Goal: Answer question/provide support

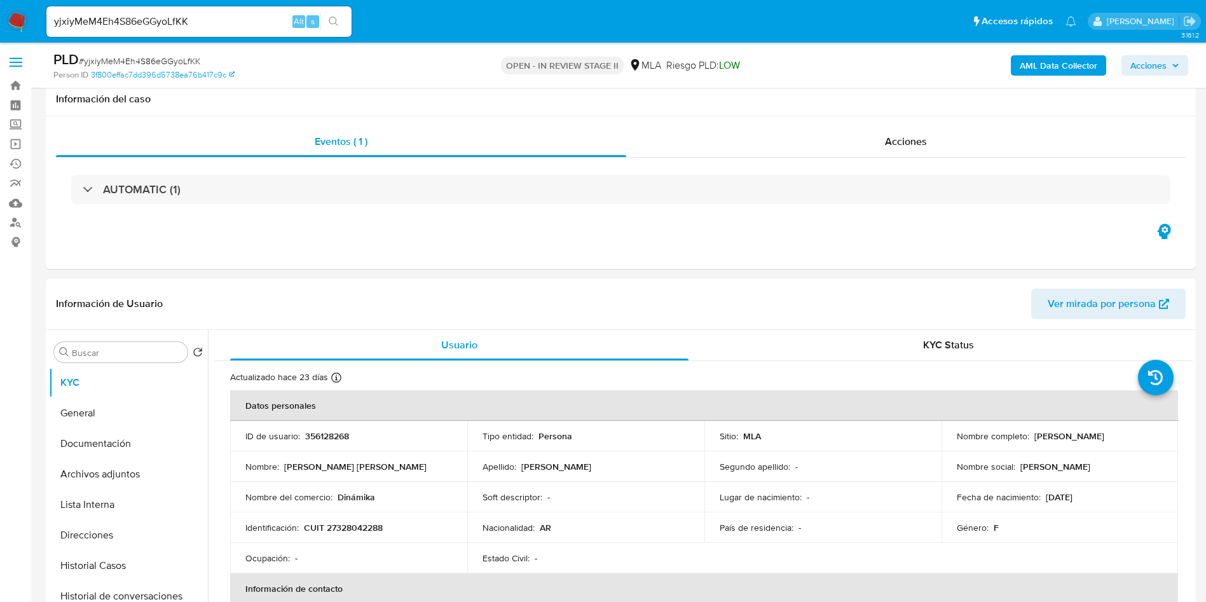
select select "10"
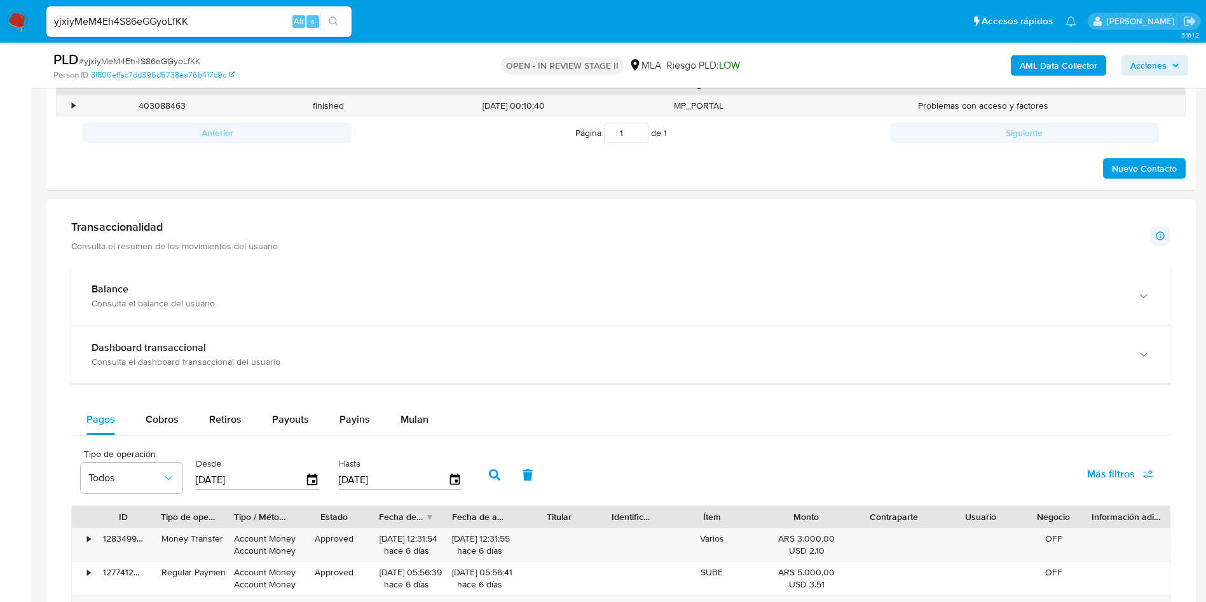
click at [0, 328] on aside "Bandeja Tablero Screening Búsqueda en Listas Watchlist Herramientas Operaciones…" at bounding box center [15, 414] width 31 height 2162
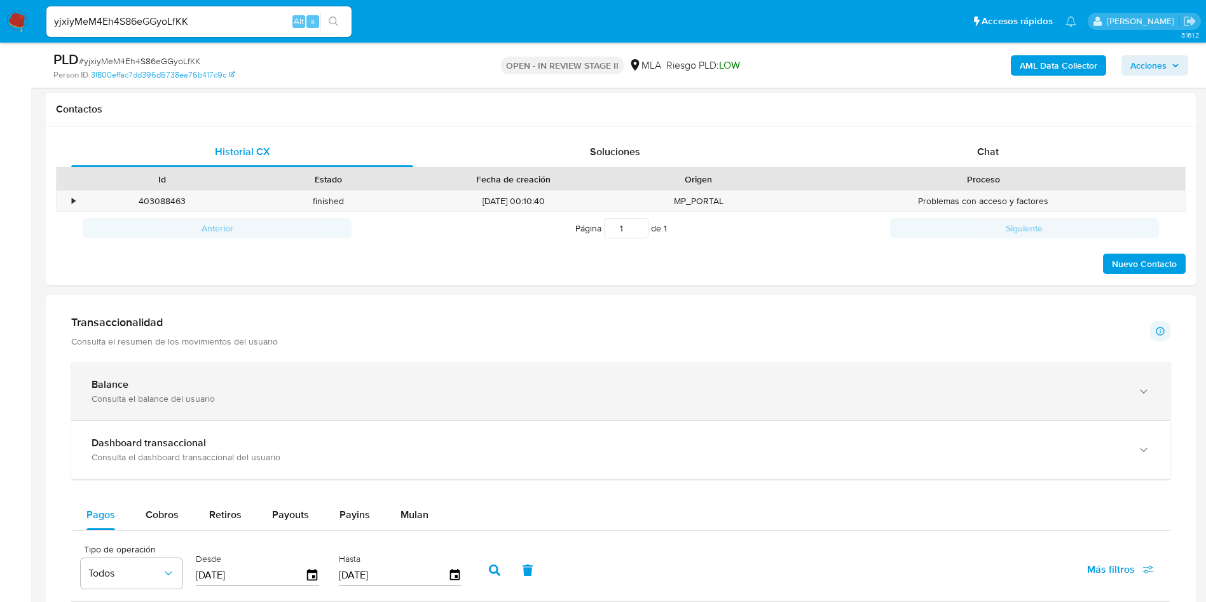
click at [261, 379] on div "Balance" at bounding box center [608, 384] width 1033 height 13
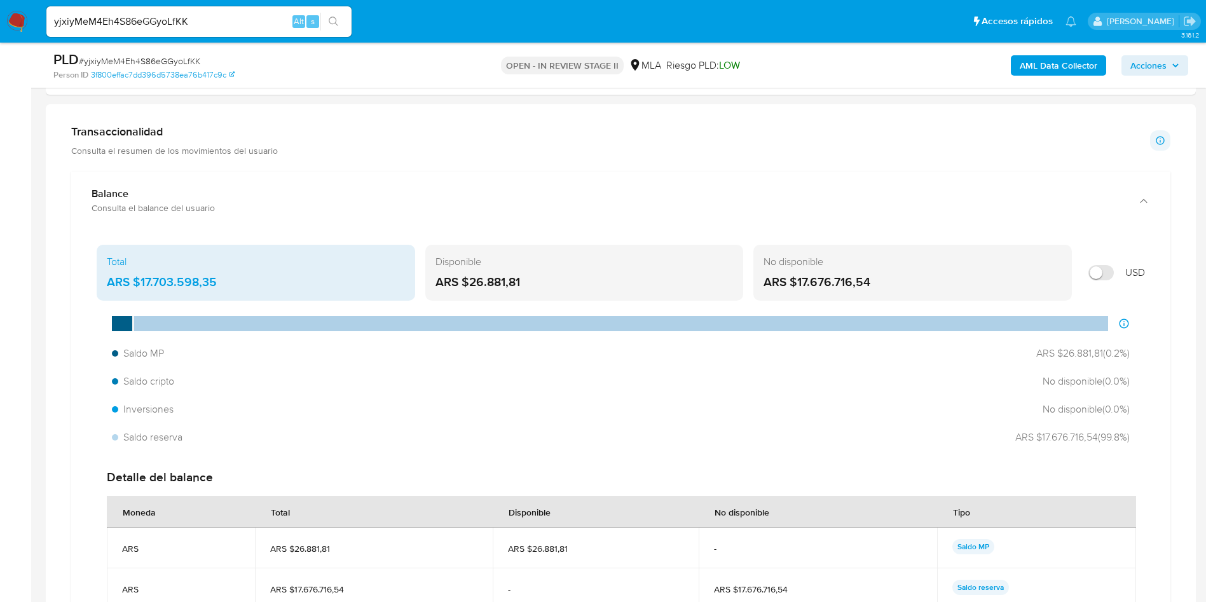
scroll to position [858, 0]
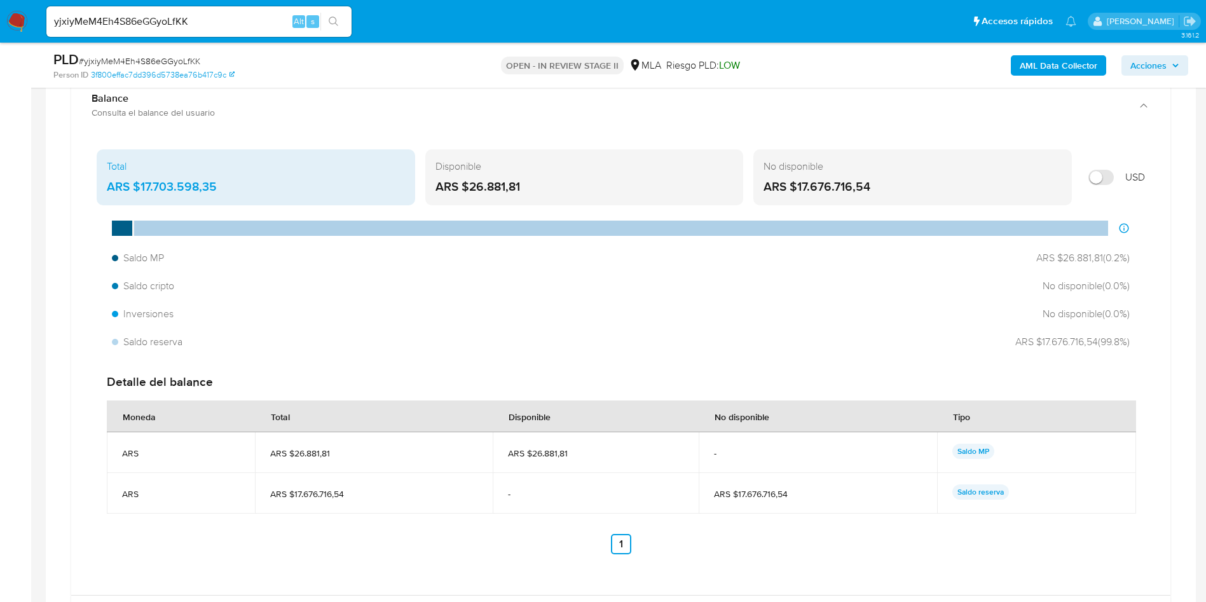
drag, startPoint x: 976, startPoint y: 346, endPoint x: 1152, endPoint y: 334, distance: 176.4
click at [1152, 334] on div "Total ARS $17.703.598,35 Disponible ARS $26.881,81 No disponible ARS $17.676.71…" at bounding box center [620, 361] width 1078 height 435
click at [1139, 340] on div "Saldo MP ARS $26.881,81 ( 0.2 %) Saldo cripto No disponible ( 0.0 %) Inversione…" at bounding box center [621, 300] width 1048 height 108
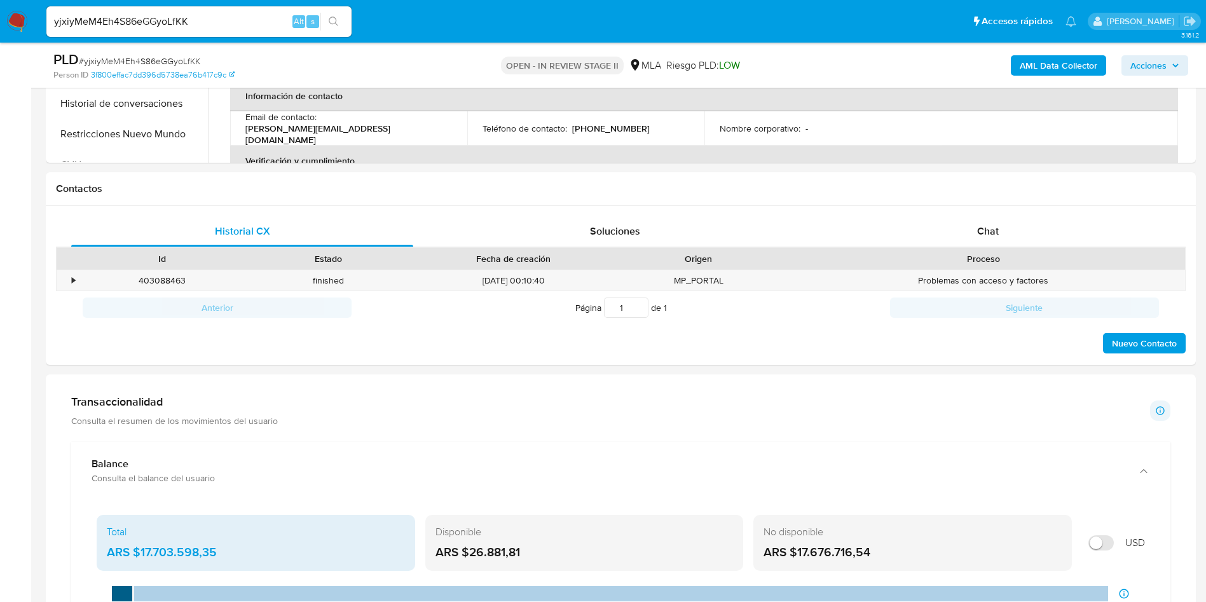
scroll to position [0, 0]
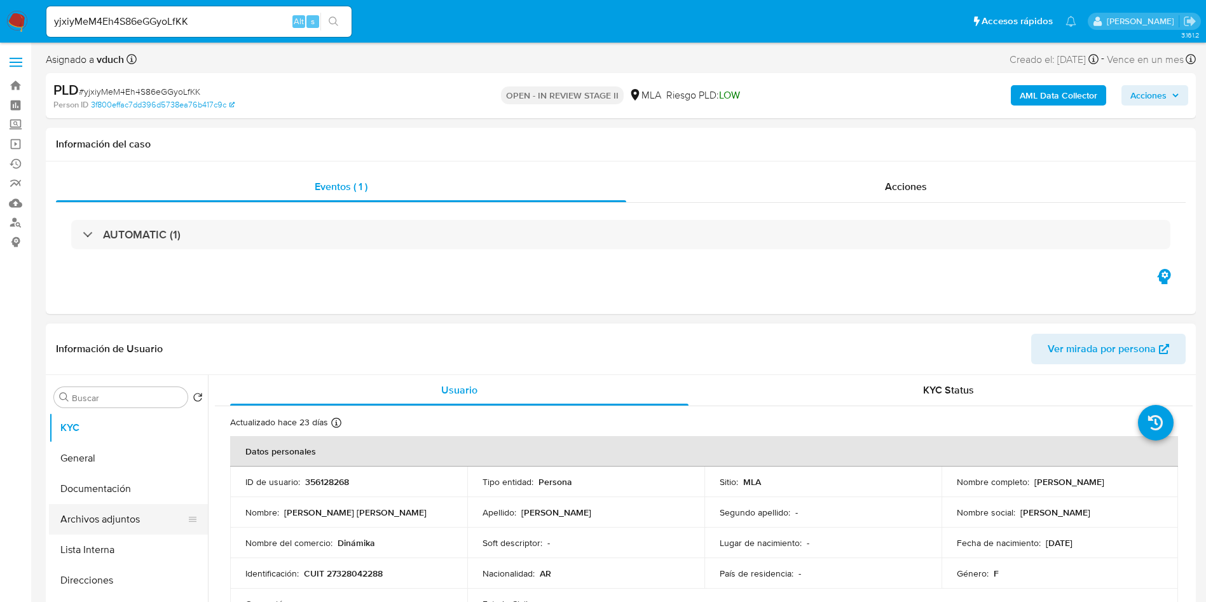
click at [112, 519] on button "Archivos adjuntos" at bounding box center [123, 519] width 149 height 31
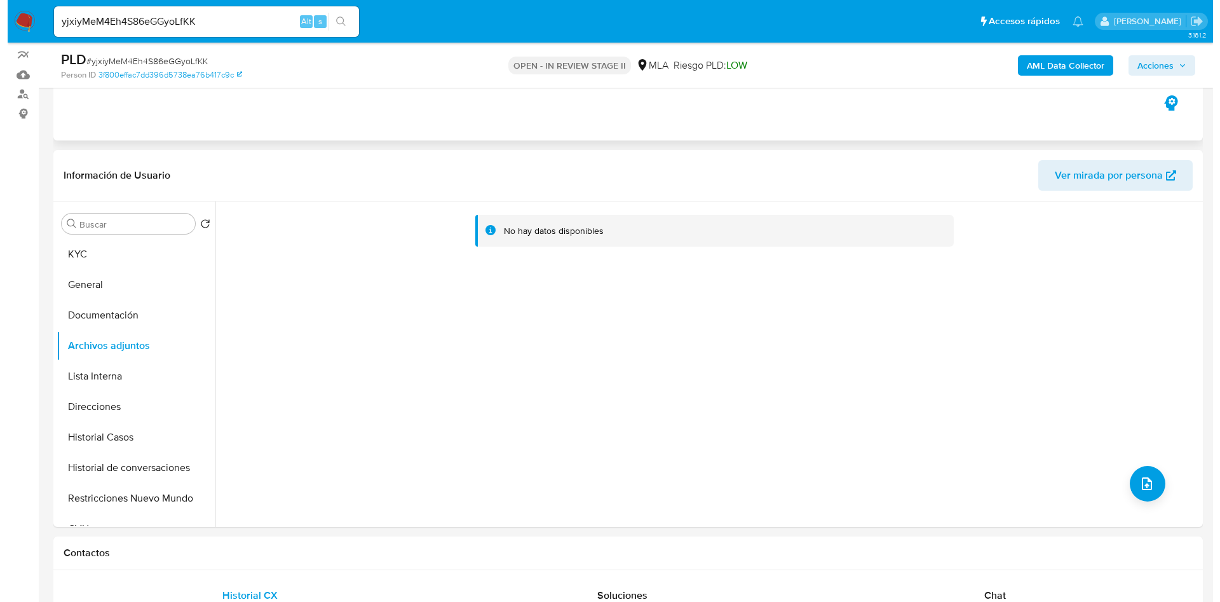
scroll to position [191, 0]
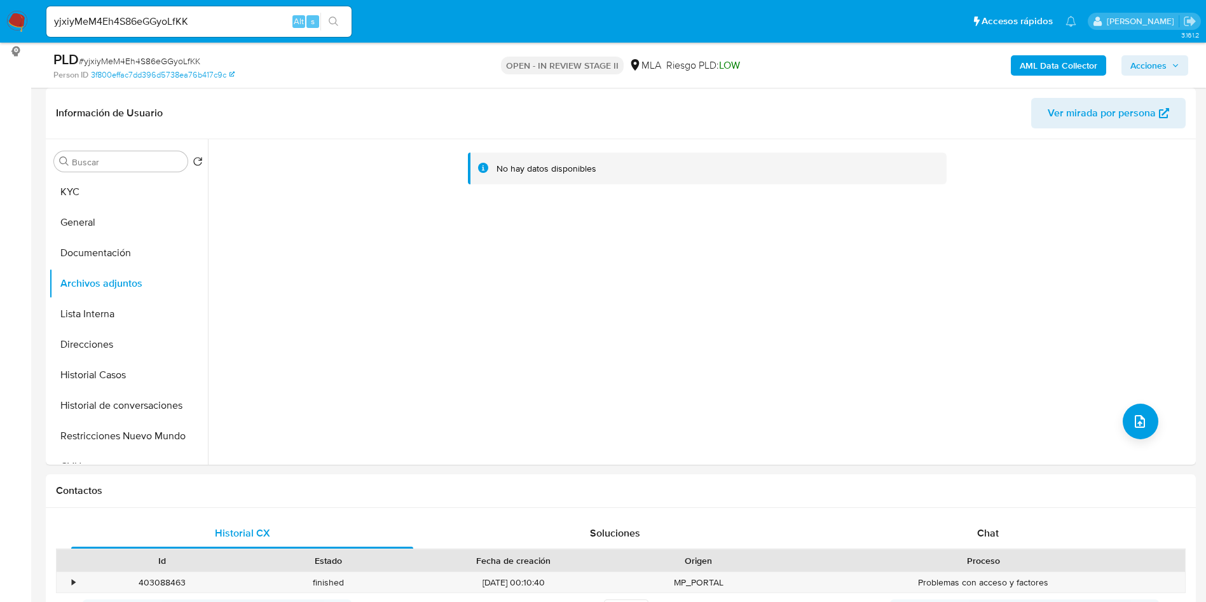
click at [1052, 55] on b "AML Data Collector" at bounding box center [1058, 65] width 78 height 20
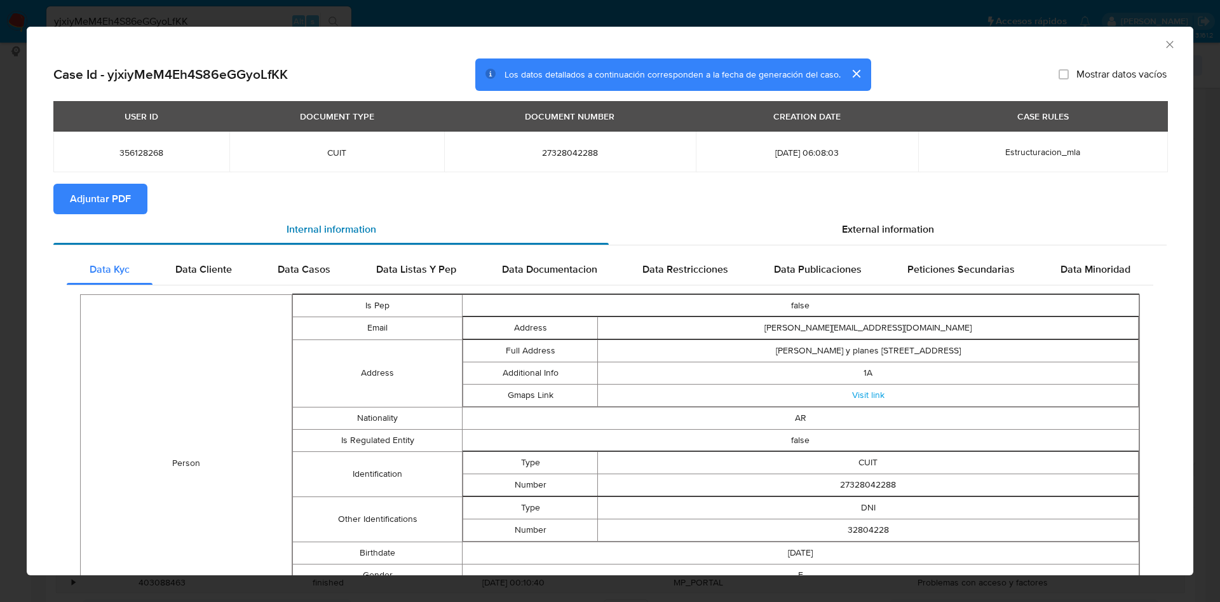
click at [119, 214] on div "Internal information" at bounding box center [330, 229] width 555 height 31
click at [1164, 46] on icon "Cerrar ventana" at bounding box center [1170, 44] width 13 height 13
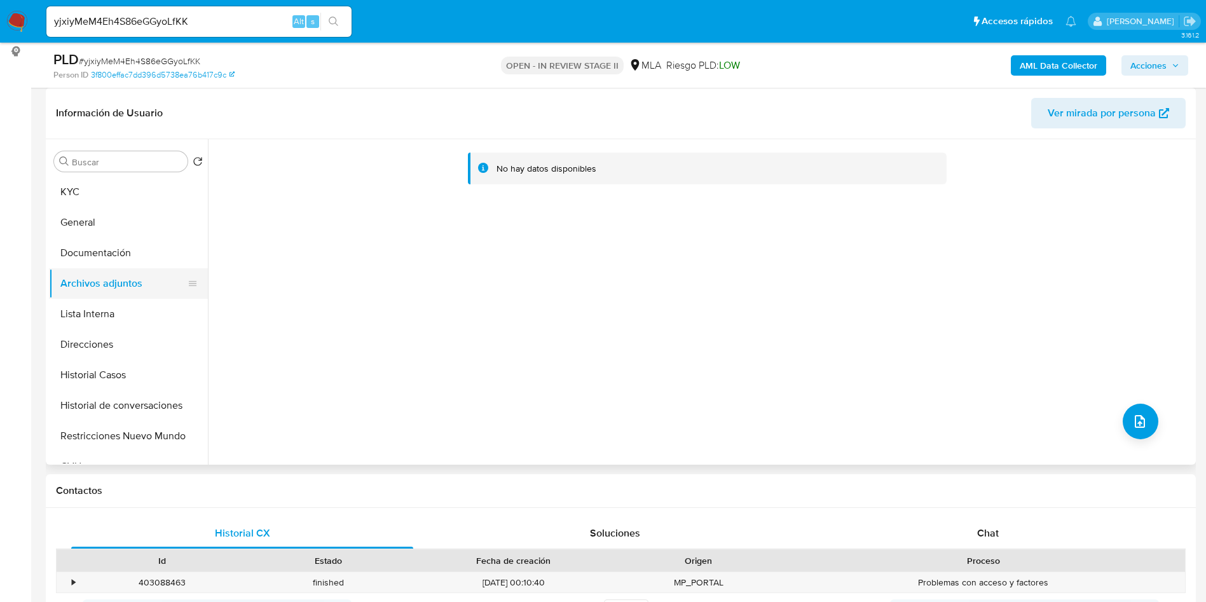
drag, startPoint x: 126, startPoint y: 330, endPoint x: 130, endPoint y: 297, distance: 32.6
click at [126, 329] on button "Direcciones" at bounding box center [128, 344] width 159 height 31
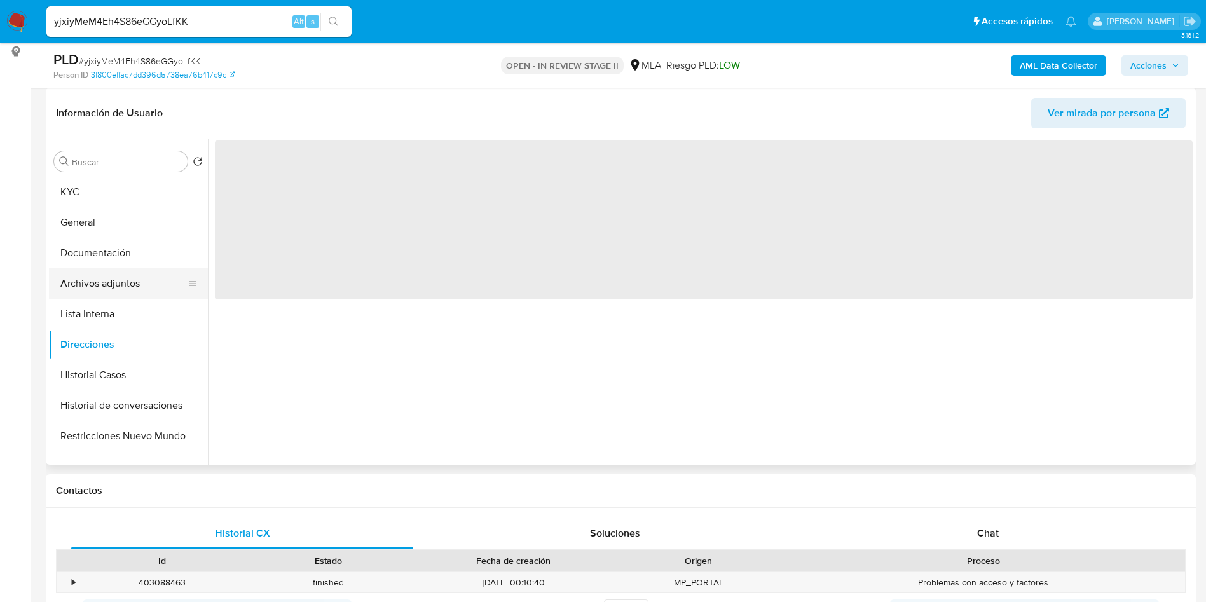
click at [132, 282] on button "Archivos adjuntos" at bounding box center [123, 283] width 149 height 31
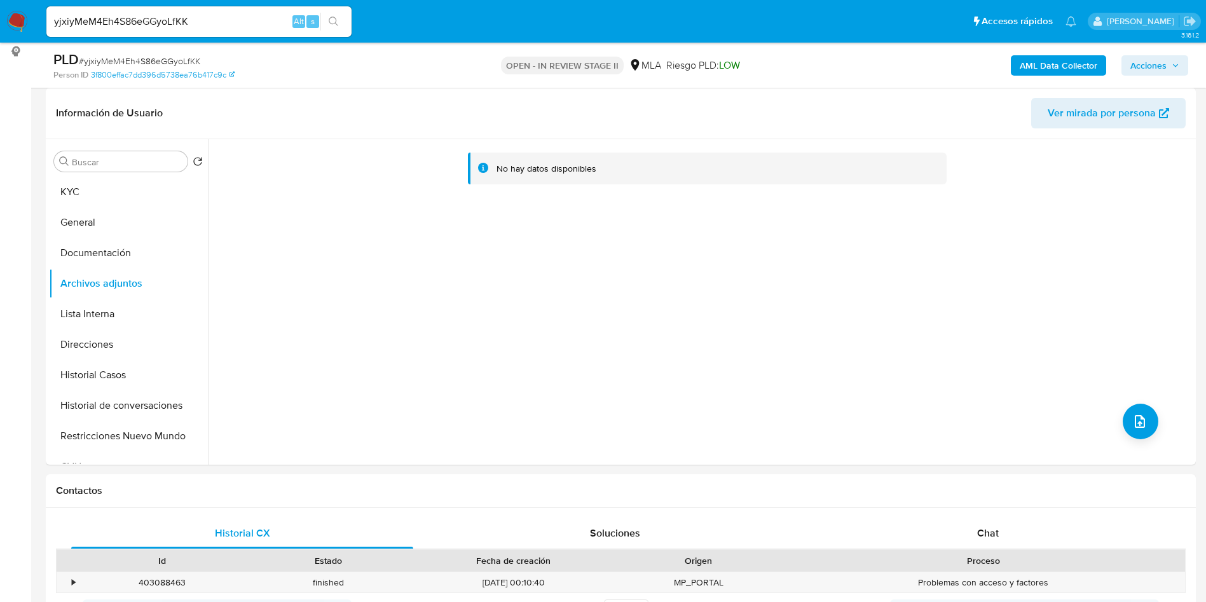
click at [1047, 63] on b "AML Data Collector" at bounding box center [1058, 65] width 78 height 20
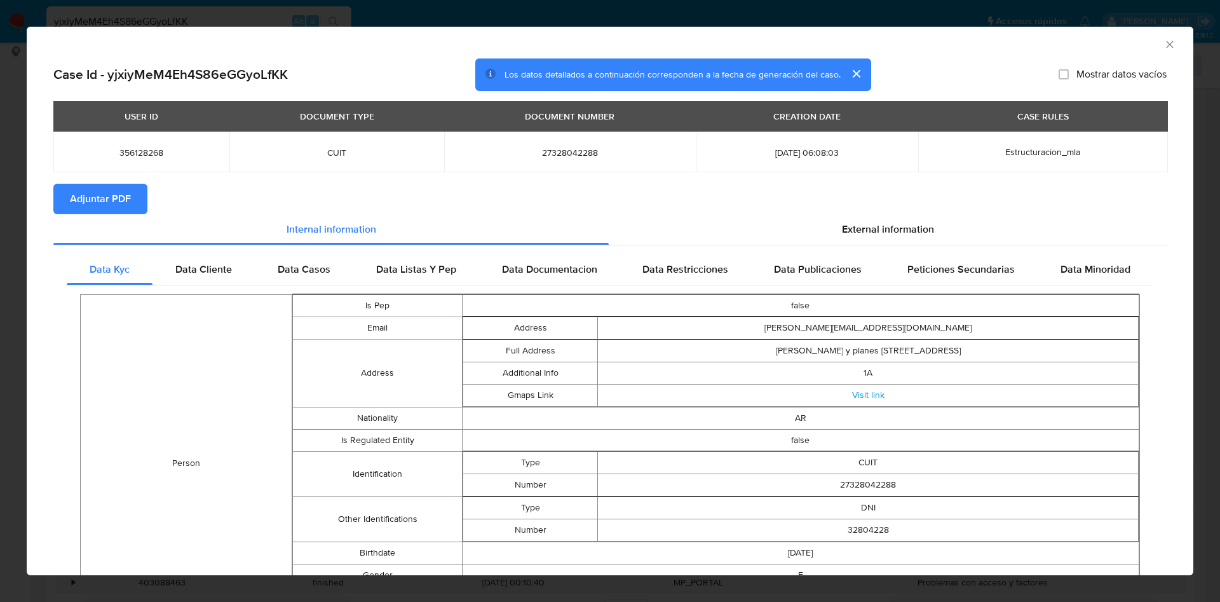
click at [90, 195] on span "Adjuntar PDF" at bounding box center [100, 199] width 61 height 28
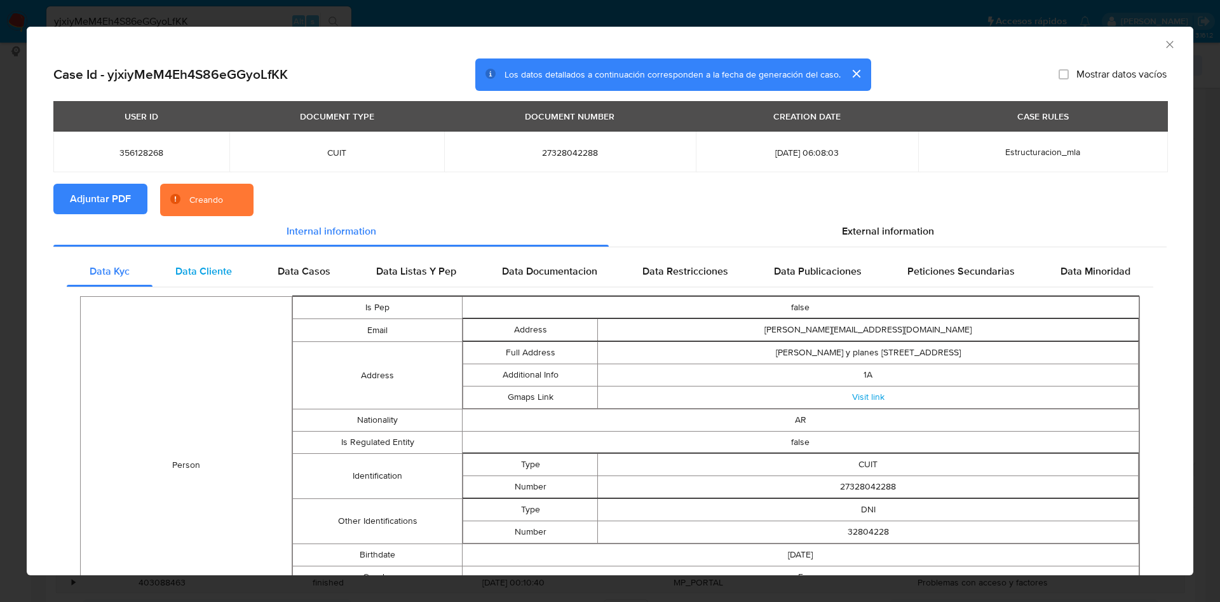
click at [217, 278] on span "Data Cliente" at bounding box center [203, 271] width 57 height 15
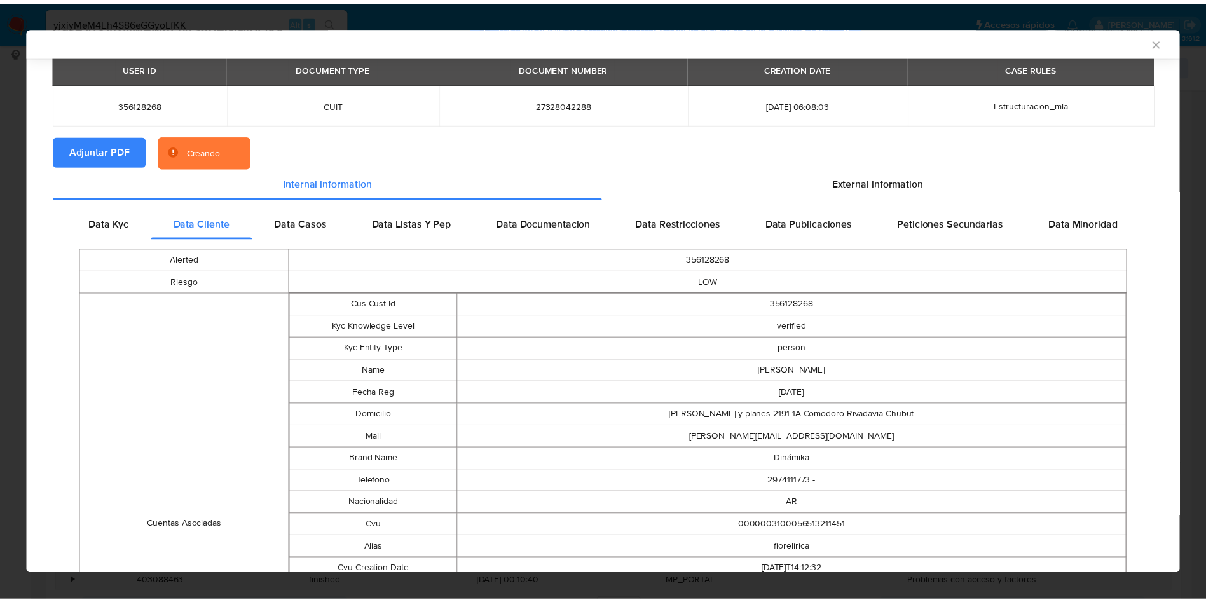
scroll to position [0, 0]
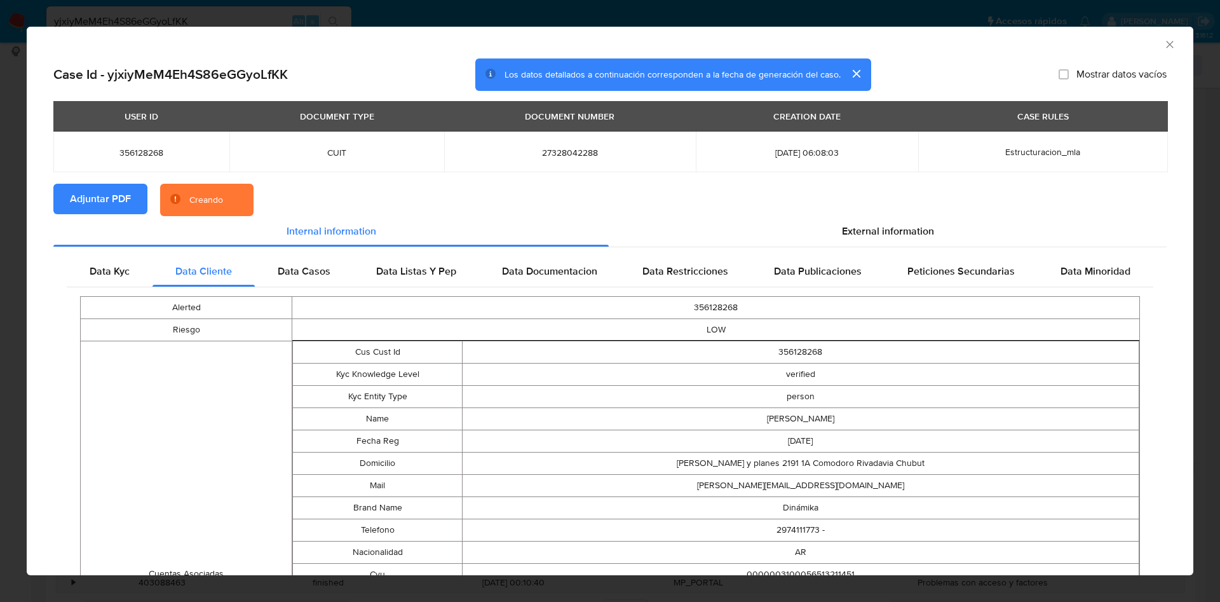
click at [341, 287] on div "Alerted 356128268 Riesgo LOW Cuentas Asociadas Cus Cust Id 356128268 Kyc Knowle…" at bounding box center [610, 562] width 1087 height 550
click at [319, 276] on span "Data Casos" at bounding box center [304, 271] width 53 height 15
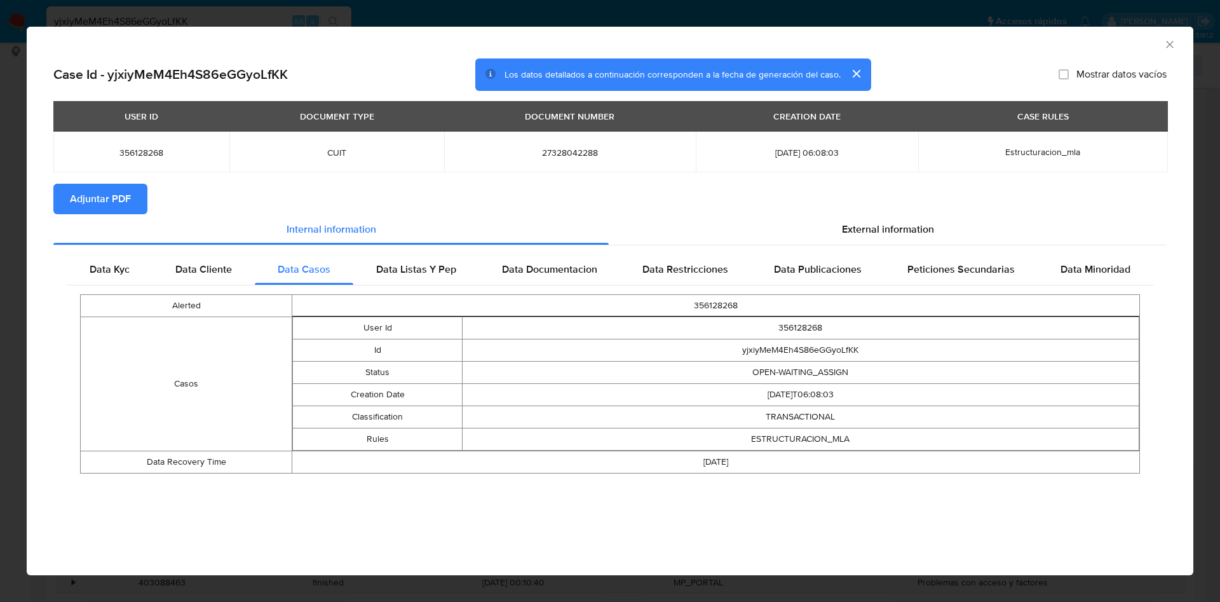
click at [1164, 43] on icon "Cerrar ventana" at bounding box center [1170, 44] width 13 height 13
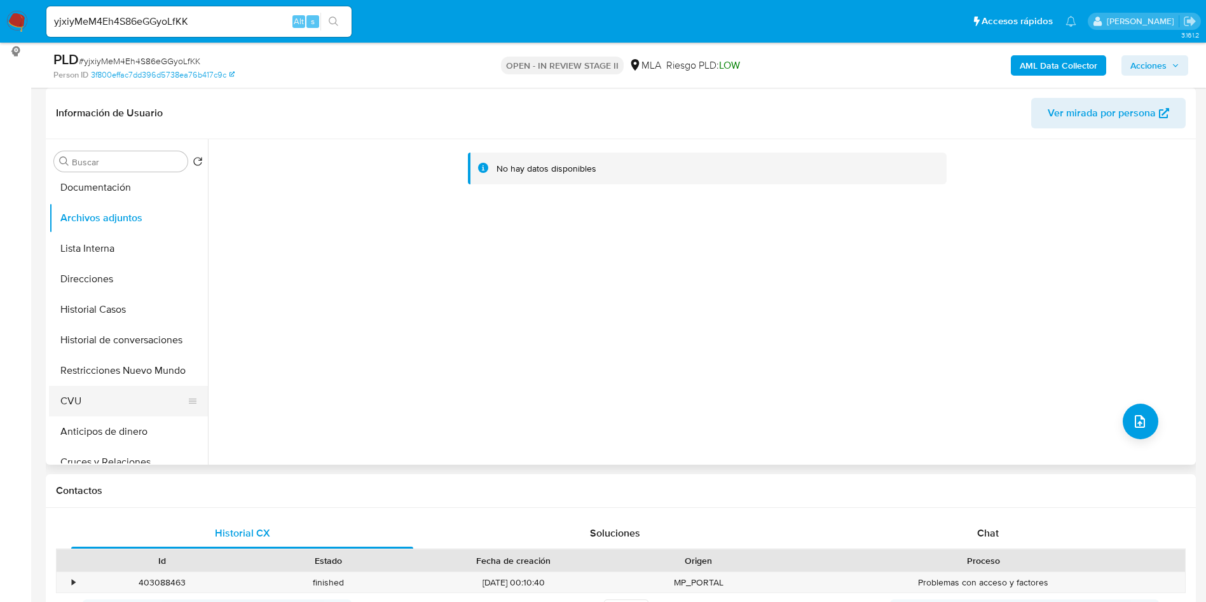
scroll to position [95, 0]
click at [116, 368] on button "CVU" at bounding box center [123, 371] width 149 height 31
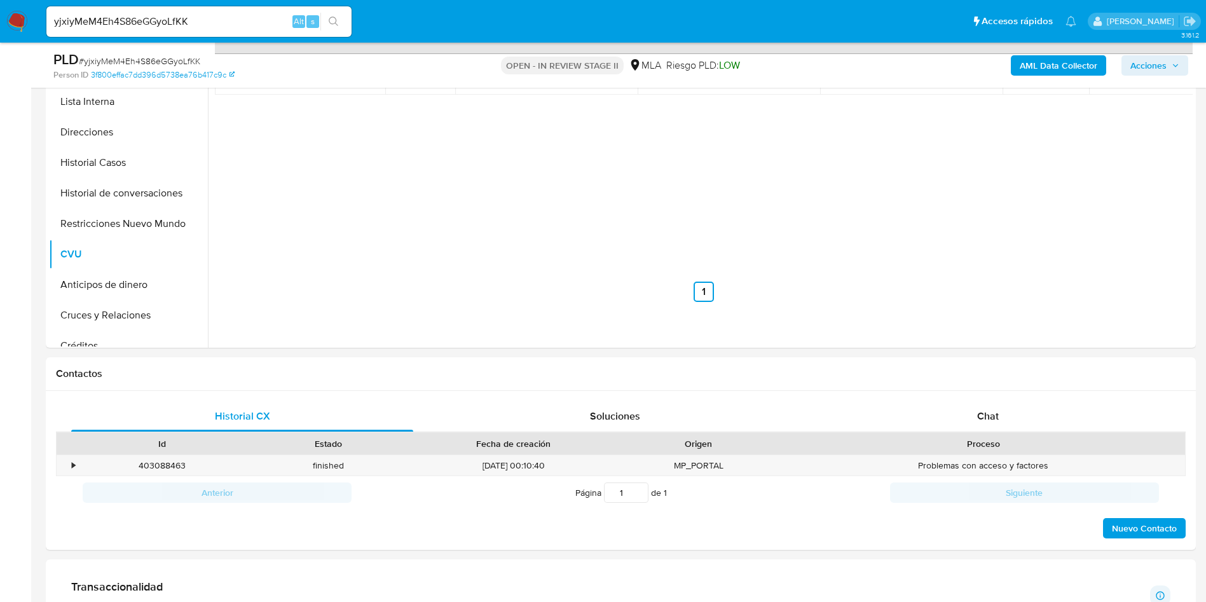
scroll to position [572, 0]
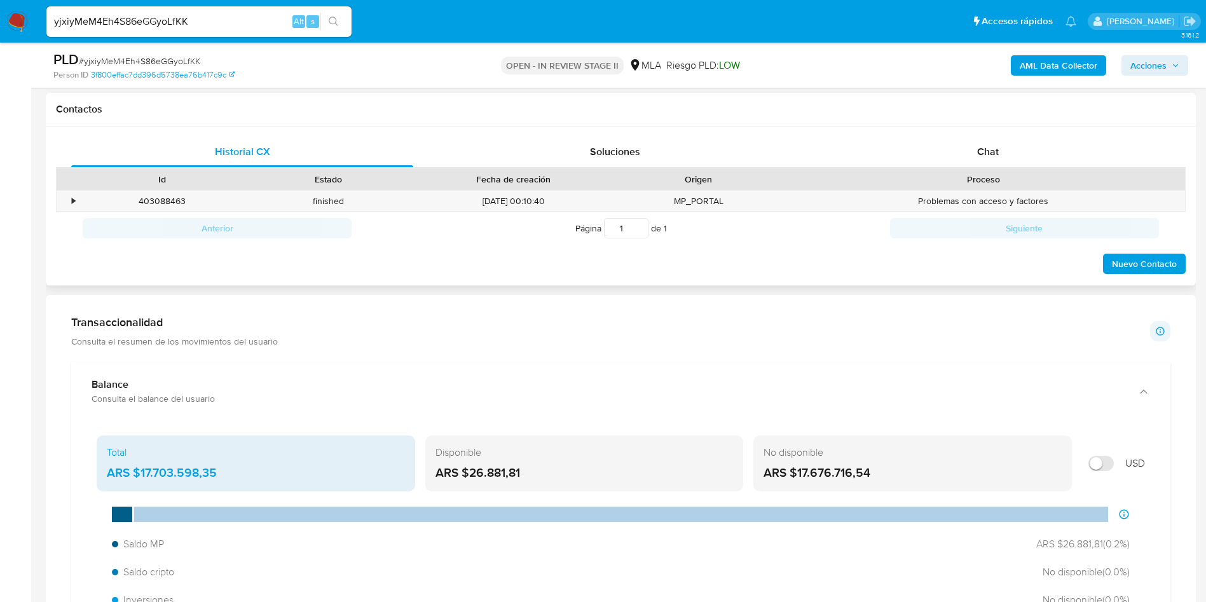
click at [967, 173] on div "Proceso" at bounding box center [983, 179] width 385 height 13
click at [1003, 153] on div "Chat" at bounding box center [988, 152] width 342 height 31
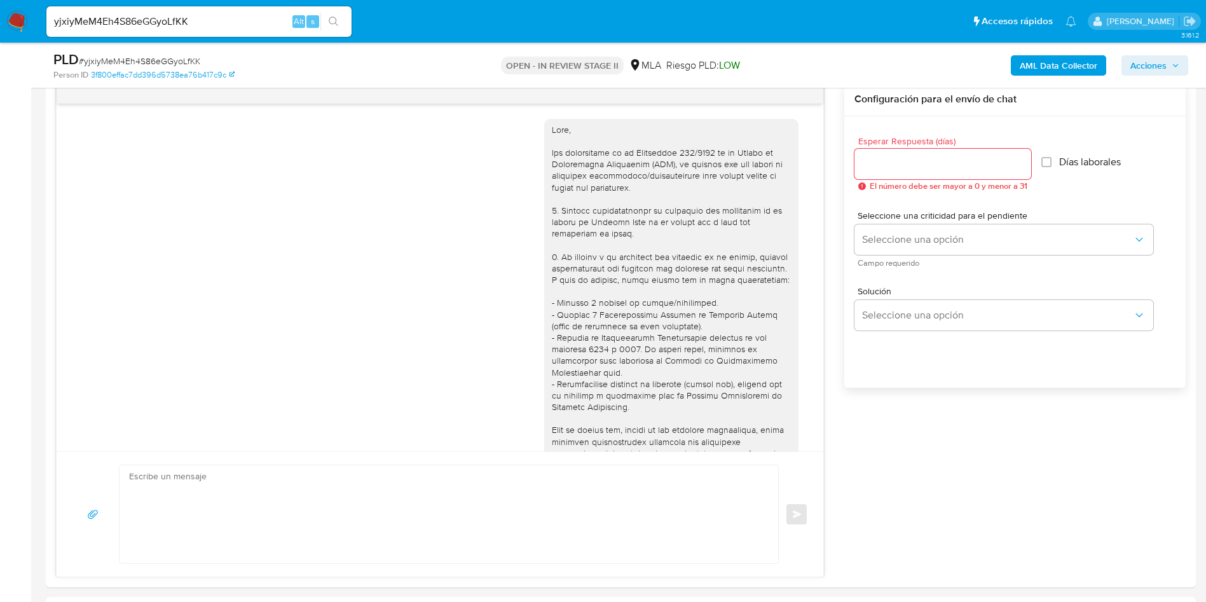
scroll to position [466, 0]
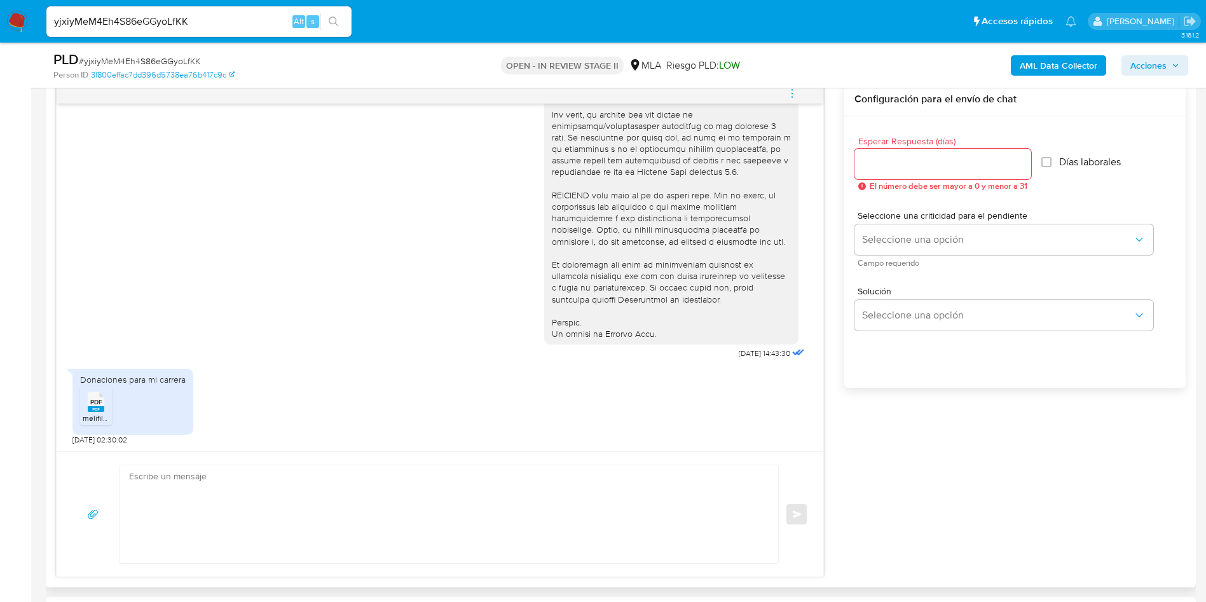
click at [100, 411] on rect at bounding box center [96, 409] width 17 height 6
click at [97, 408] on rect at bounding box center [96, 409] width 17 height 6
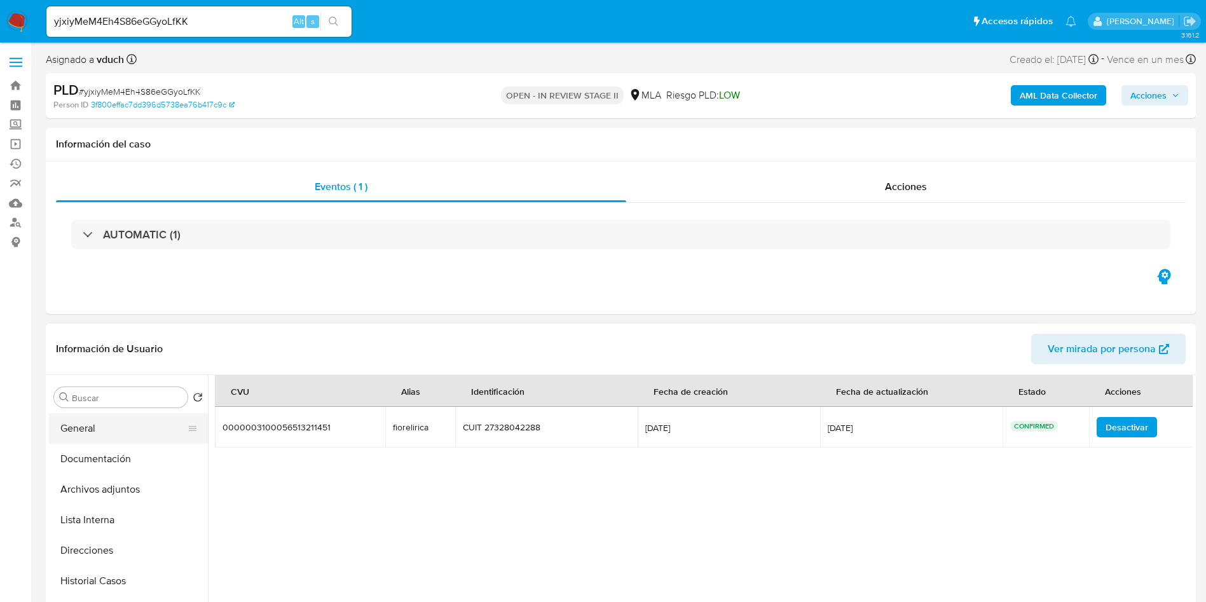
scroll to position [0, 0]
drag, startPoint x: 152, startPoint y: 507, endPoint x: 114, endPoint y: 514, distance: 38.8
click at [152, 508] on button "Archivos adjuntos" at bounding box center [123, 519] width 149 height 31
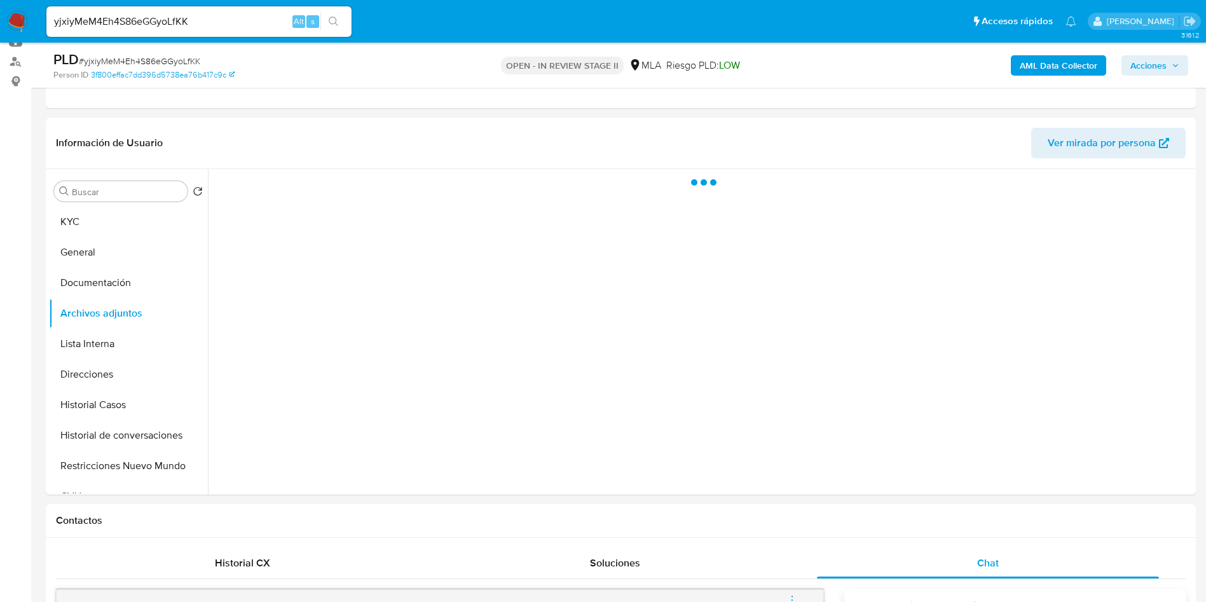
scroll to position [191, 0]
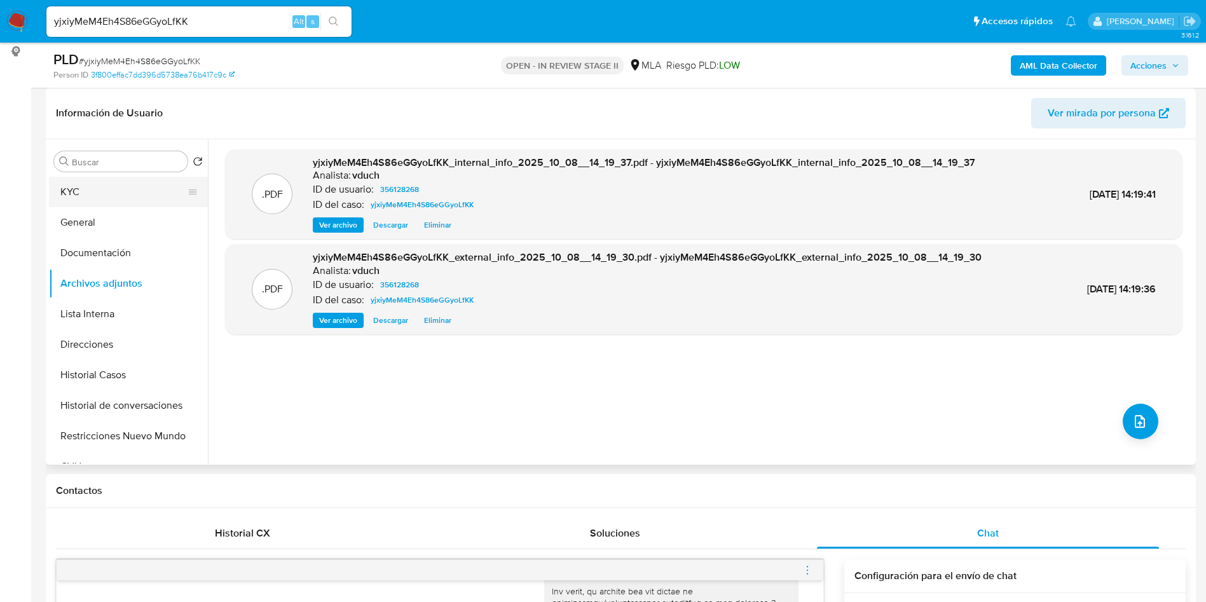
click at [70, 189] on button "KYC" at bounding box center [123, 192] width 149 height 31
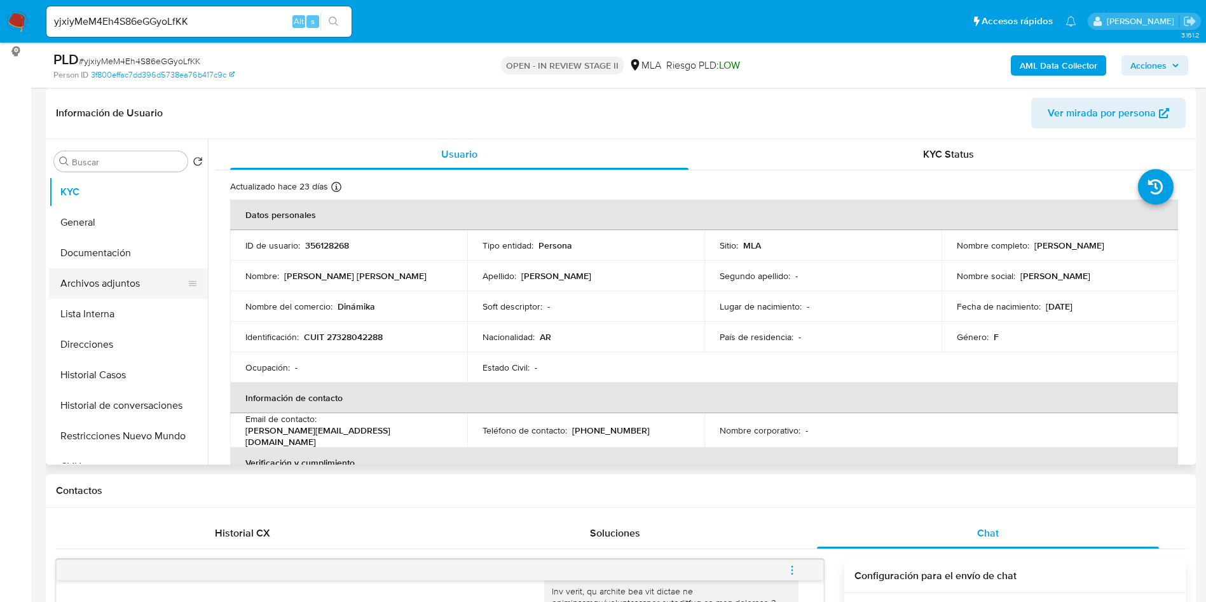
click at [158, 294] on button "Archivos adjuntos" at bounding box center [123, 283] width 149 height 31
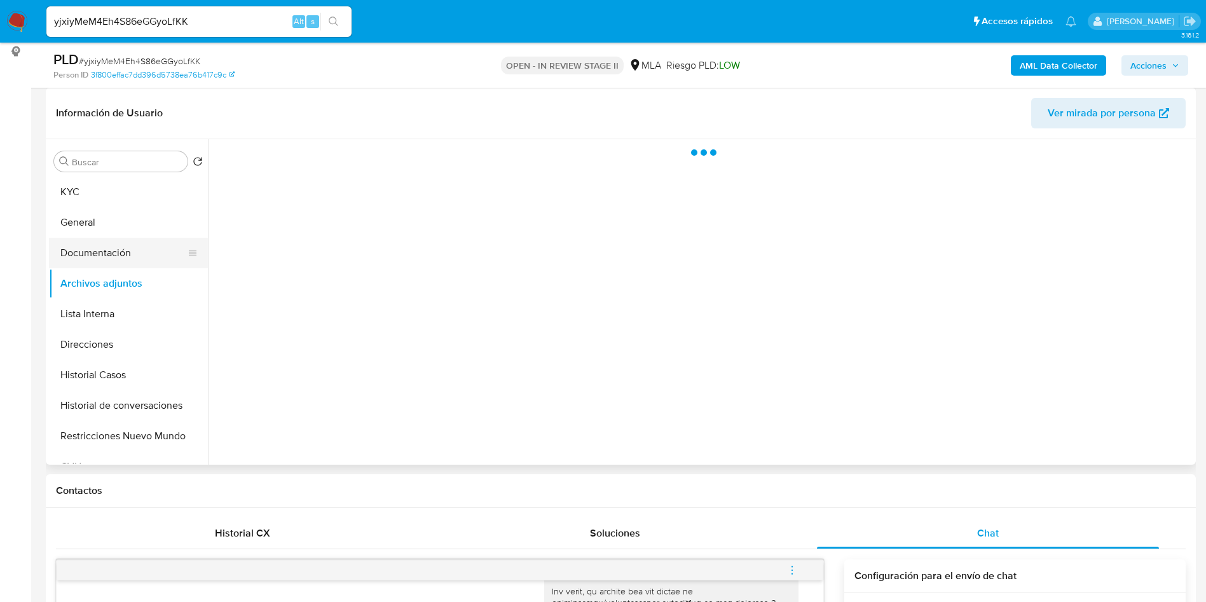
click at [142, 256] on button "Documentación" at bounding box center [123, 253] width 149 height 31
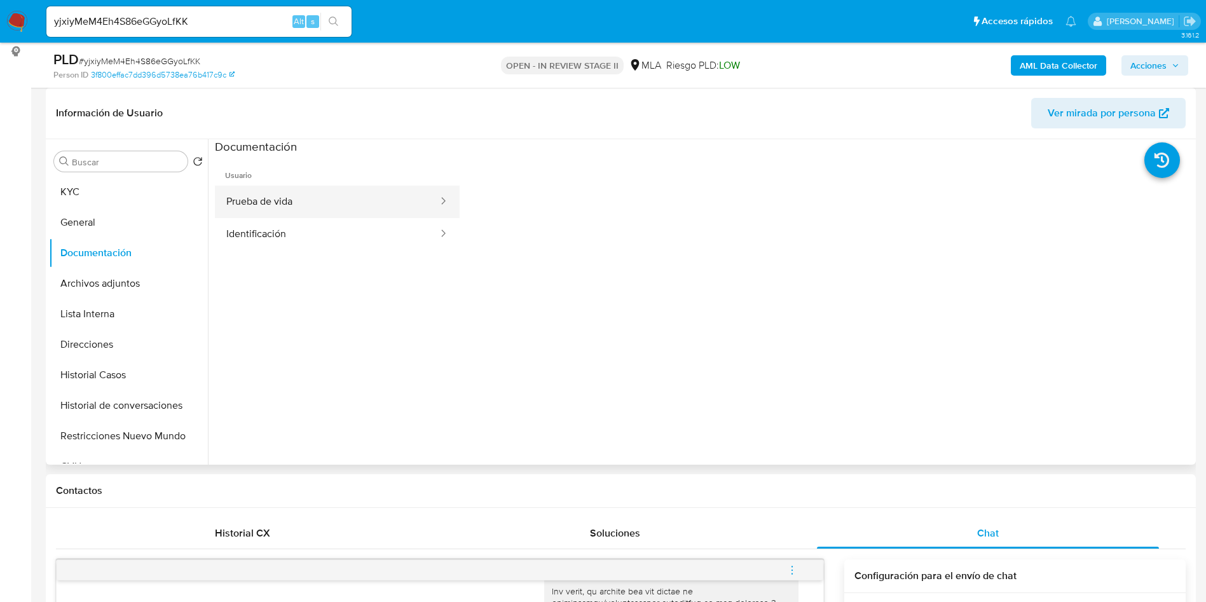
click at [352, 200] on button "Prueba de vida" at bounding box center [327, 202] width 224 height 32
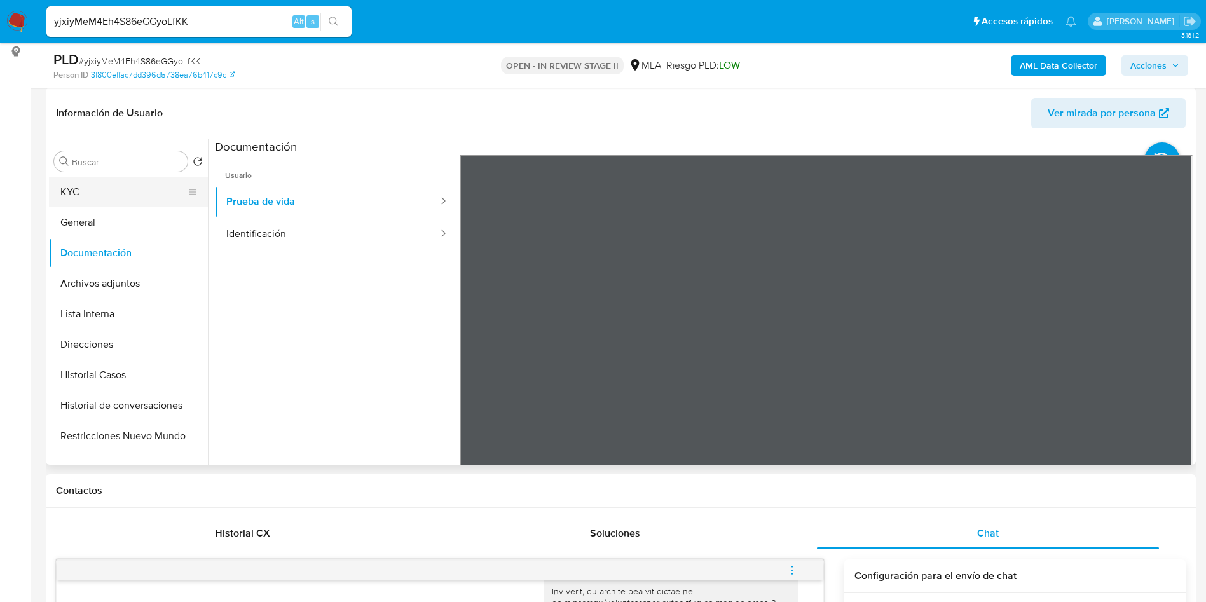
click at [127, 188] on button "KYC" at bounding box center [123, 192] width 149 height 31
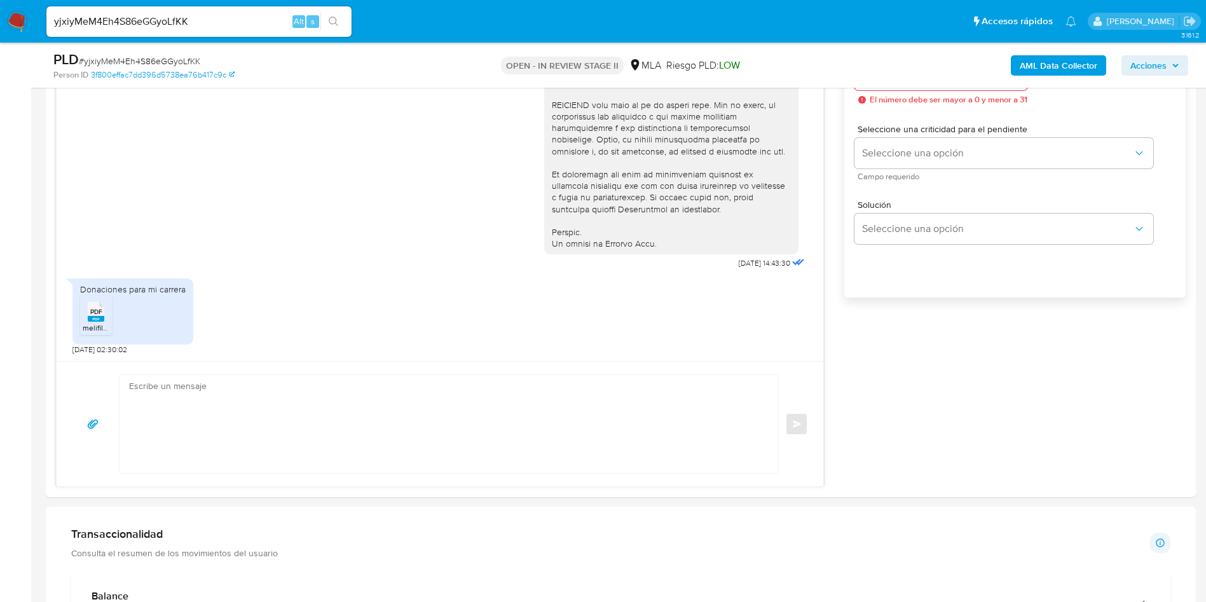
scroll to position [763, 0]
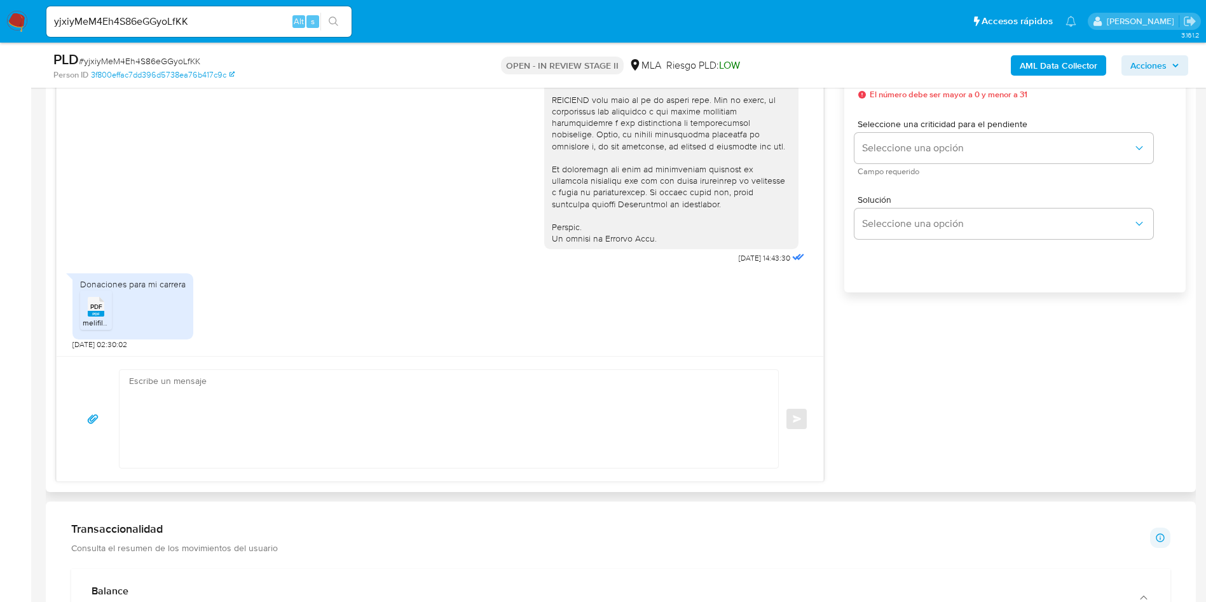
click at [107, 283] on div "Donaciones para mi carrera" at bounding box center [132, 283] width 105 height 11
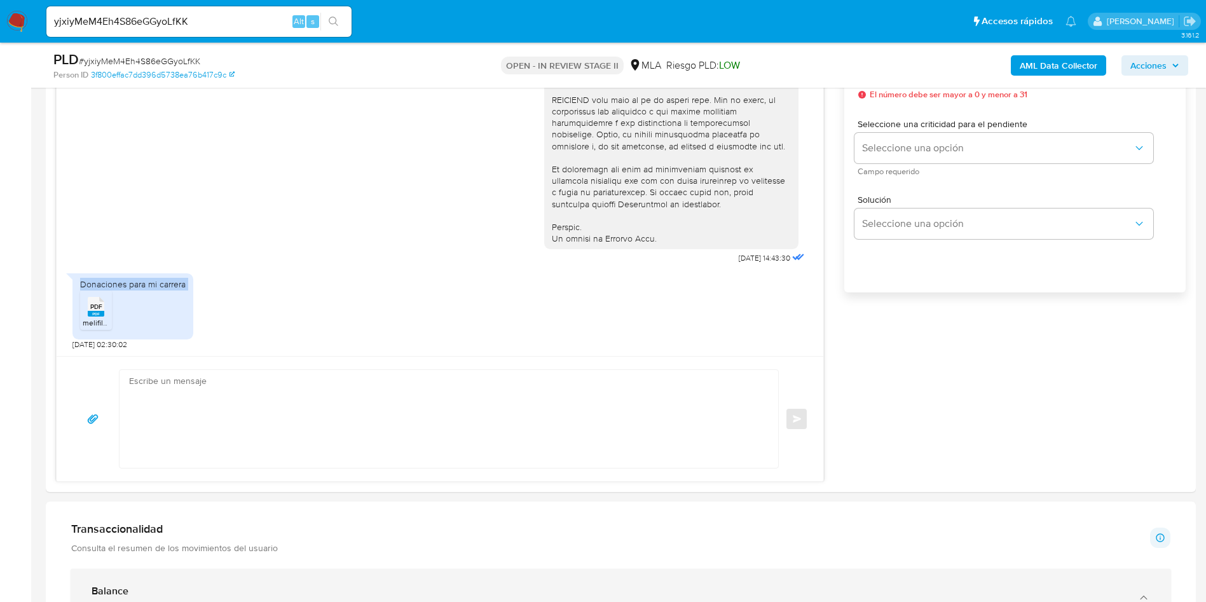
copy div "Donaciones para mi carrera PDF"
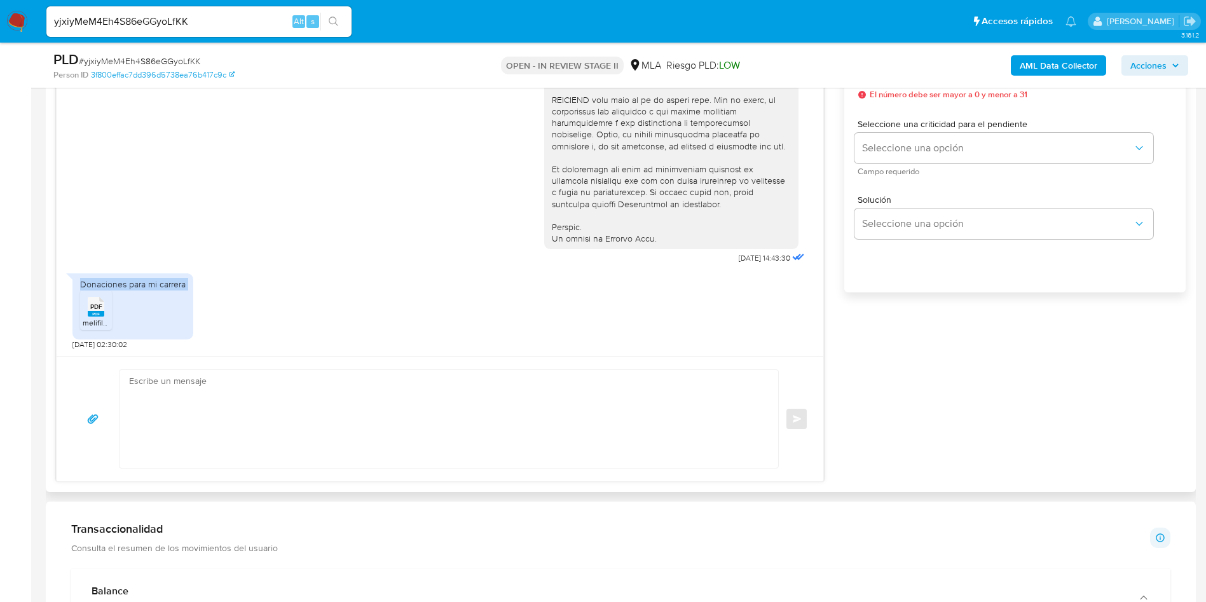
click at [345, 408] on textarea at bounding box center [445, 419] width 633 height 98
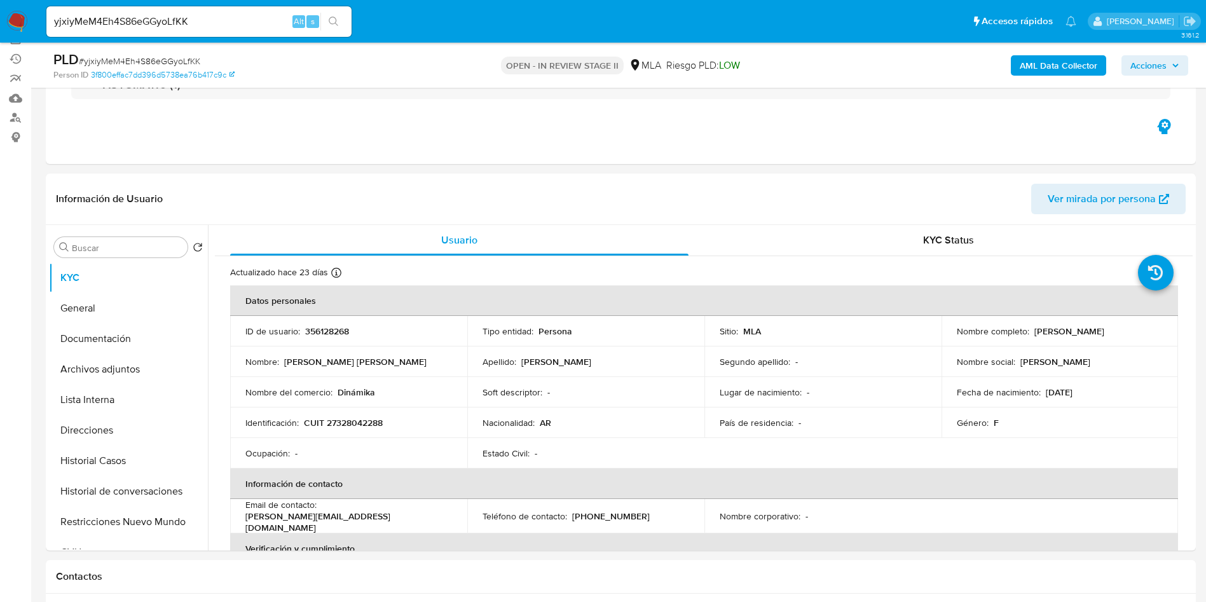
scroll to position [95, 0]
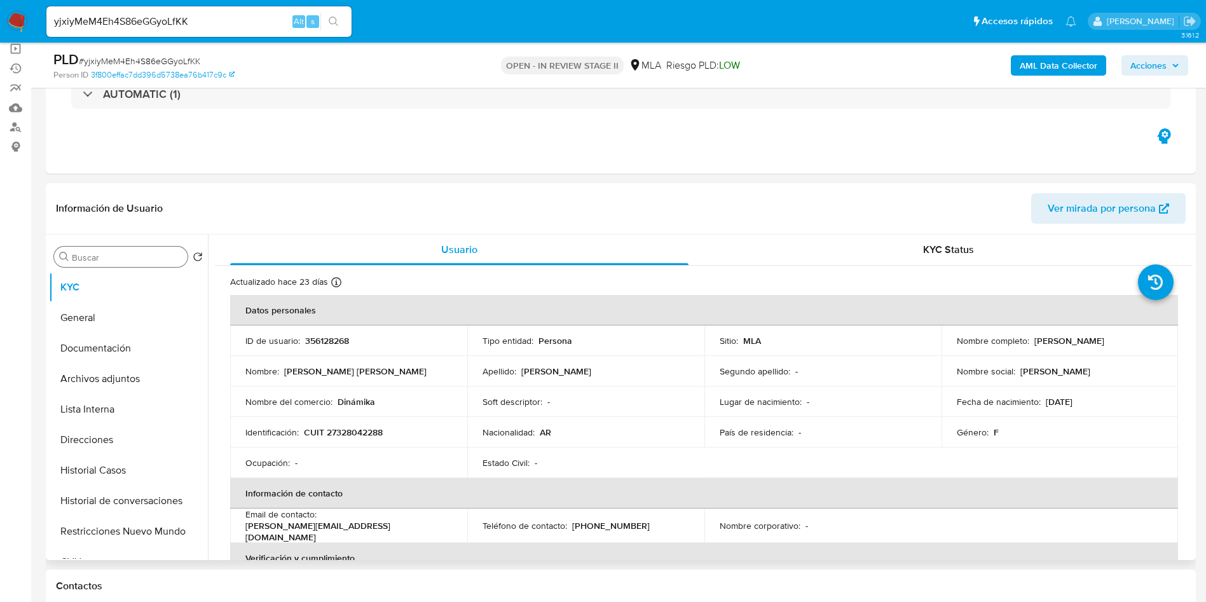
click at [129, 260] on input "Buscar" at bounding box center [127, 257] width 111 height 11
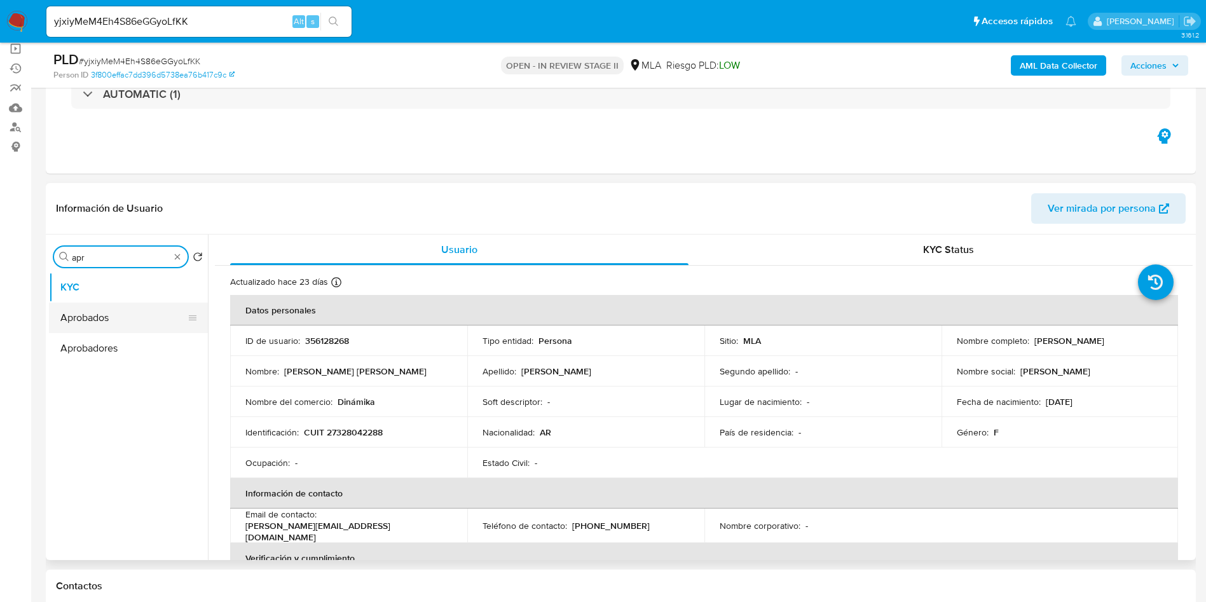
type input "apr"
click at [130, 317] on button "Aprobados" at bounding box center [123, 317] width 149 height 31
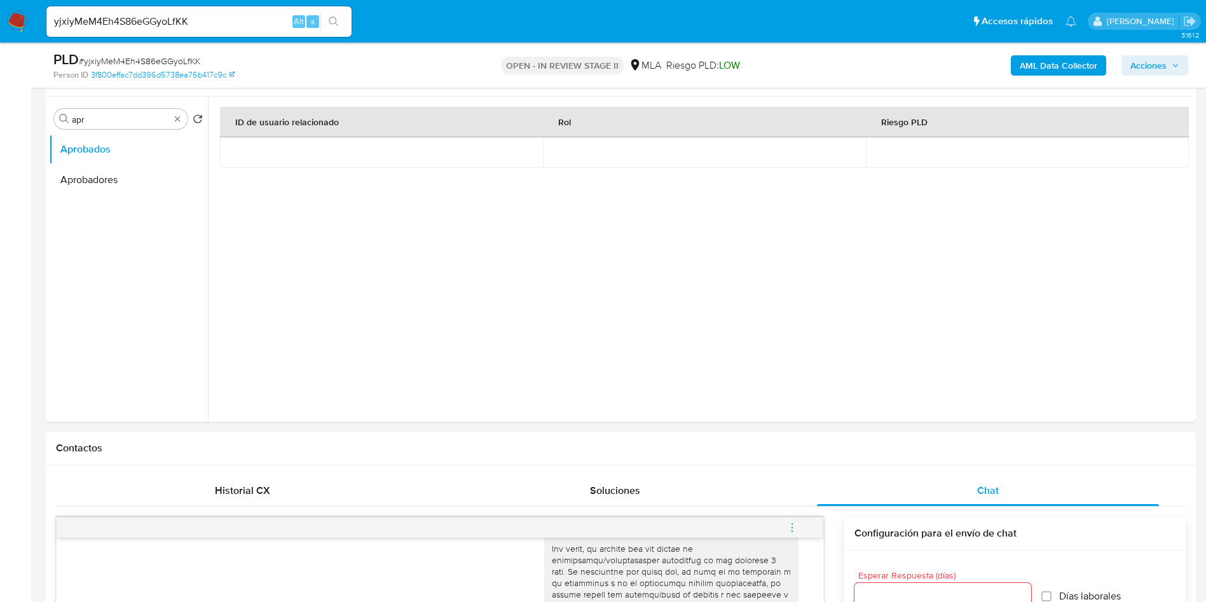
scroll to position [667, 0]
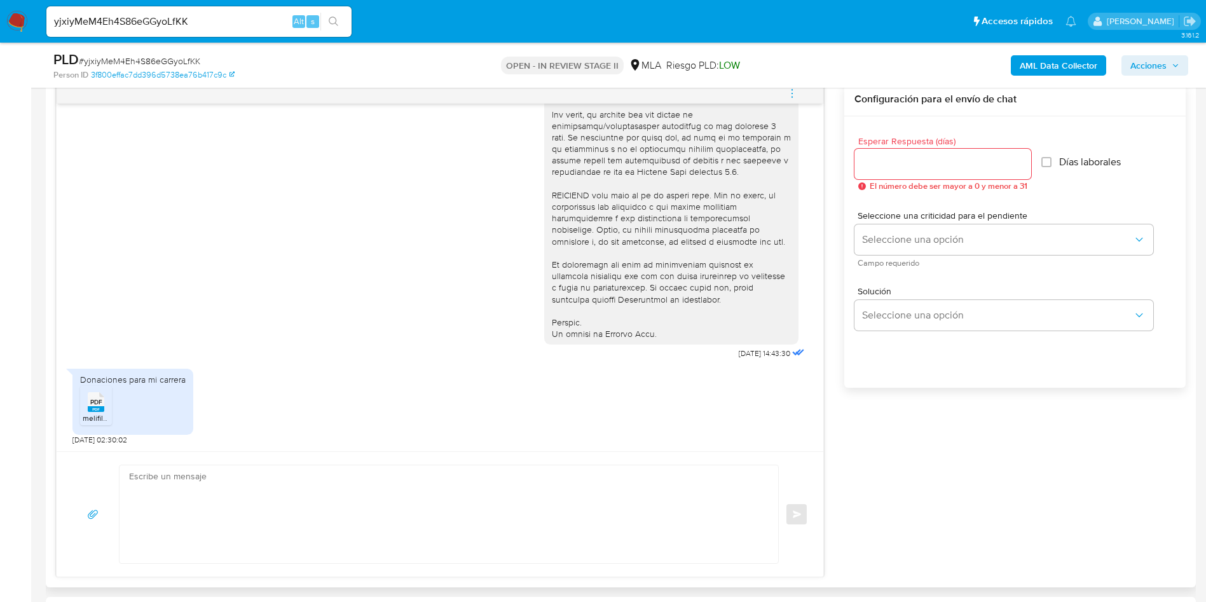
click at [628, 519] on textarea at bounding box center [445, 514] width 633 height 98
paste textarea "Hola, ¡Muchas gracias por tu respuesta! Confirmamos la recepción de la document…"
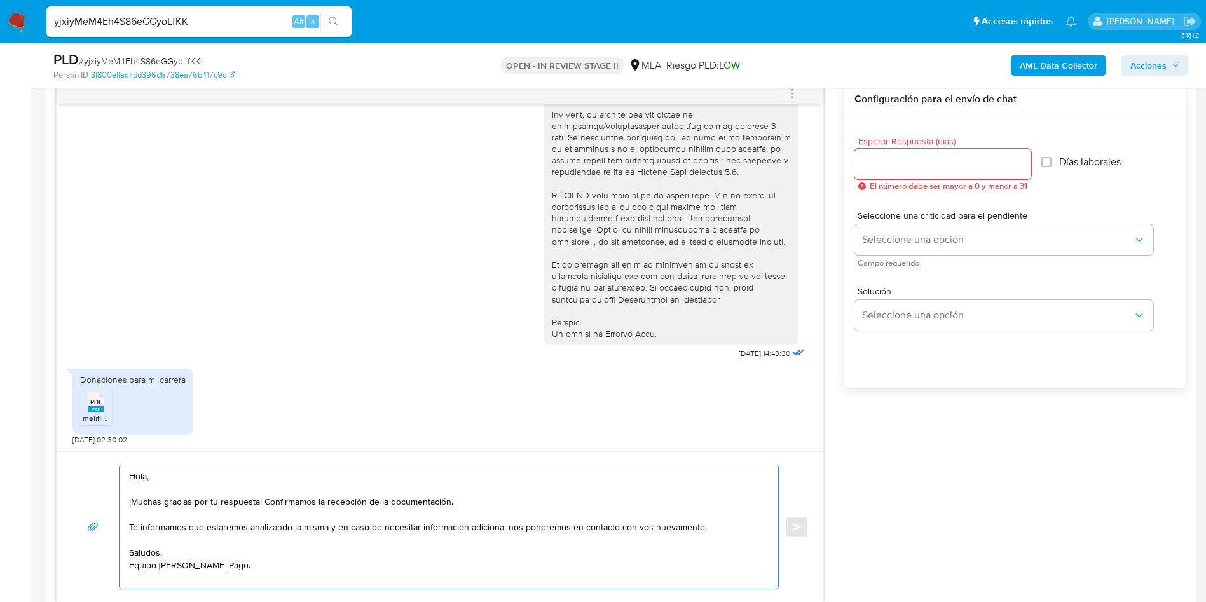
type textarea "Hola, ¡Muchas gracias por tu respuesta! Confirmamos la recepción de la document…"
click at [913, 165] on input "Esperar Respuesta (días)" at bounding box center [942, 164] width 177 height 17
type input "0"
click at [806, 529] on button "Enviar" at bounding box center [796, 526] width 23 height 23
click at [165, 53] on div "PLD # yjxiyMeM4Eh4S86eGGyoLfKK" at bounding box center [240, 59] width 374 height 19
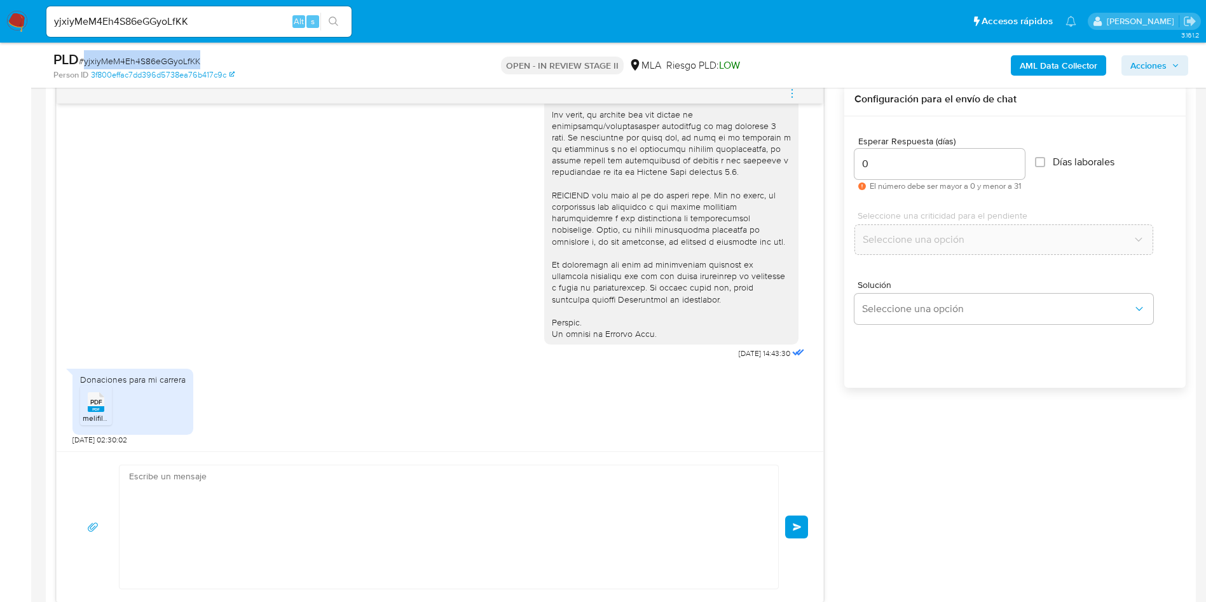
click at [165, 53] on div "PLD # yjxiyMeM4Eh4S86eGGyoLfKK" at bounding box center [240, 59] width 374 height 19
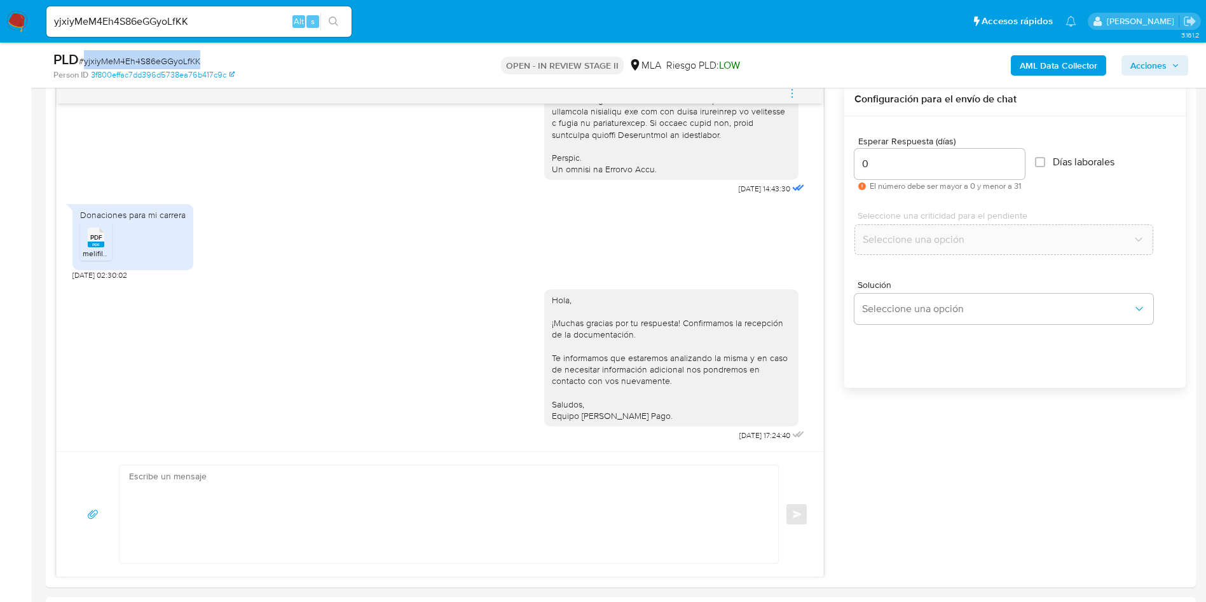
copy span "yjxiyMeM4Eh4S86eGGyoLfKK"
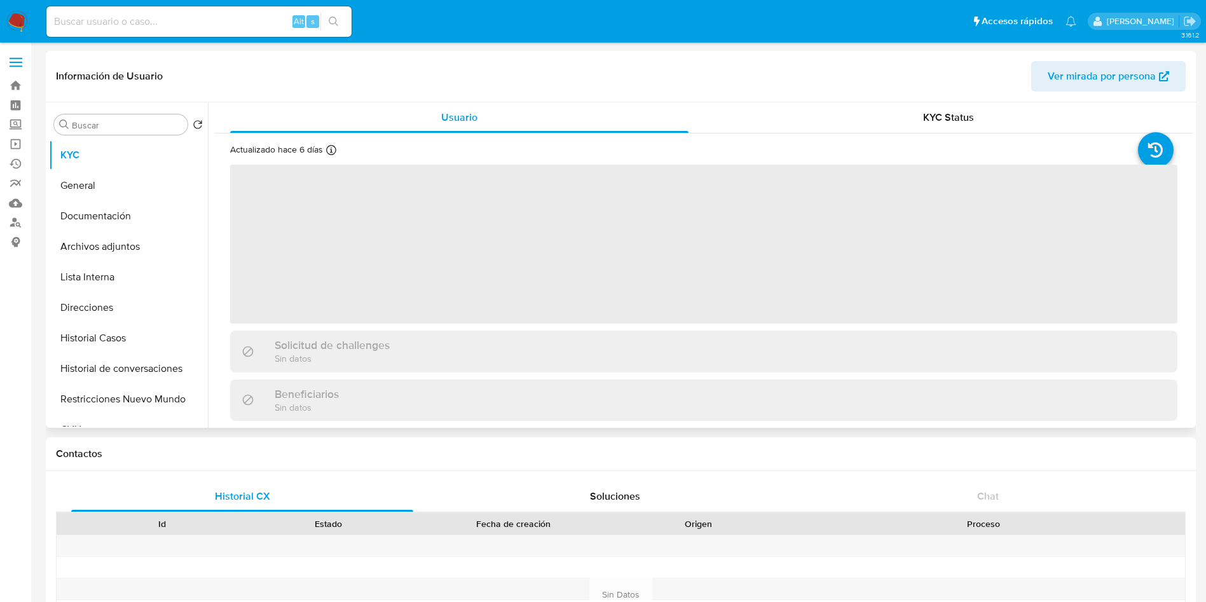
select select "10"
click at [108, 208] on button "Documentación" at bounding box center [123, 216] width 149 height 31
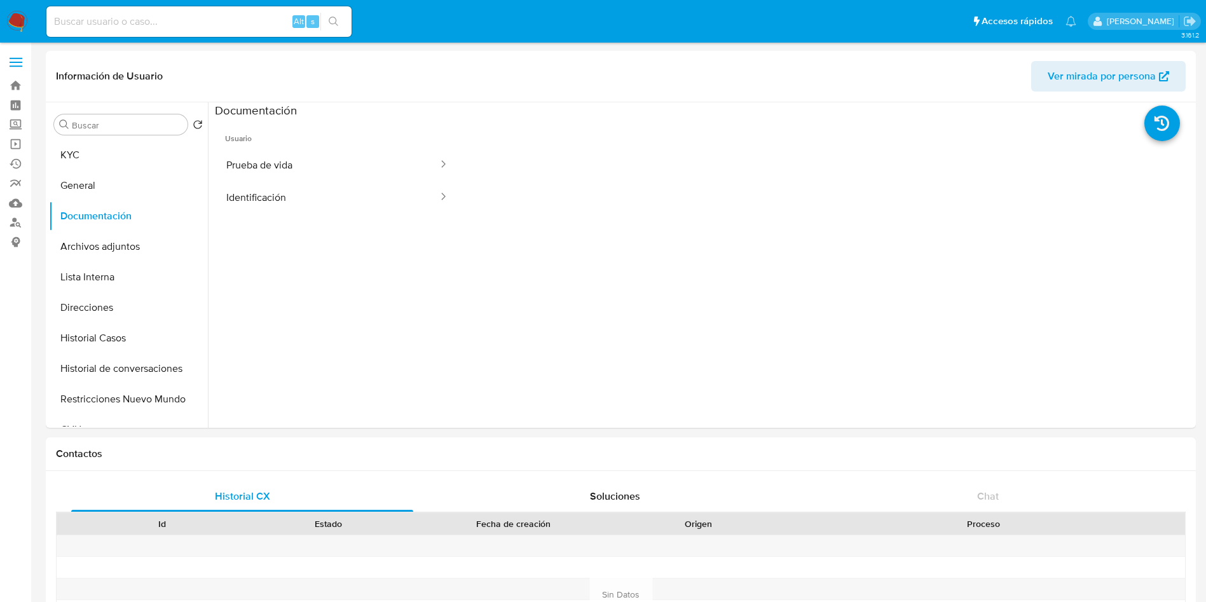
select select "10"
click at [275, 188] on button "Identificación" at bounding box center [327, 197] width 224 height 32
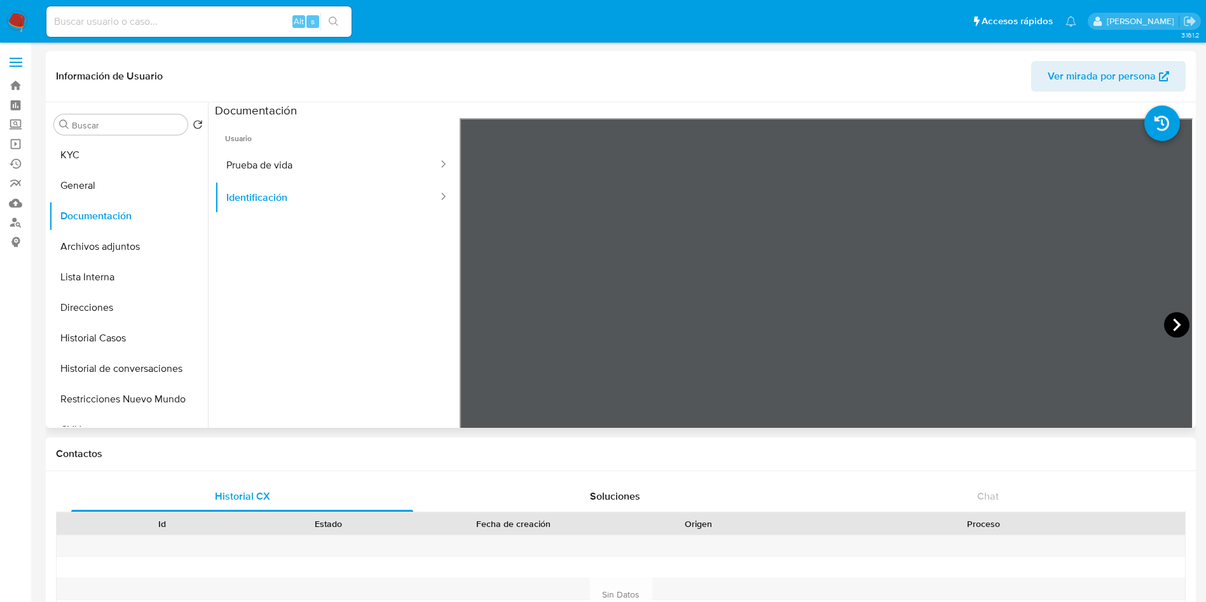
click at [1176, 334] on icon at bounding box center [1176, 324] width 25 height 25
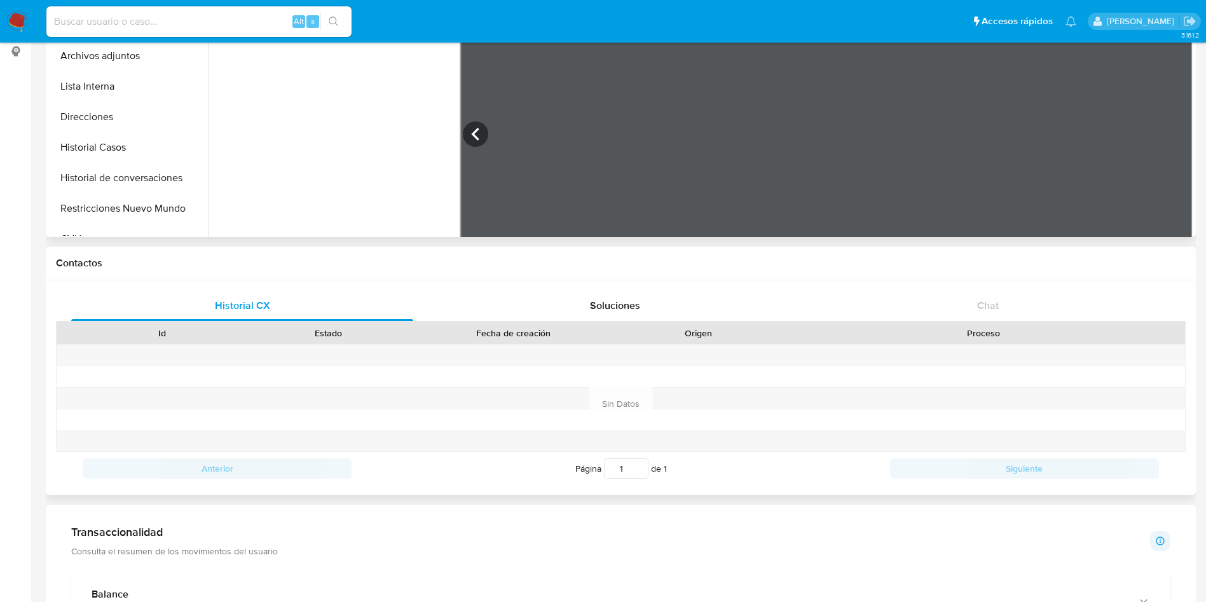
click at [1043, 333] on div "Proceso" at bounding box center [983, 333] width 385 height 13
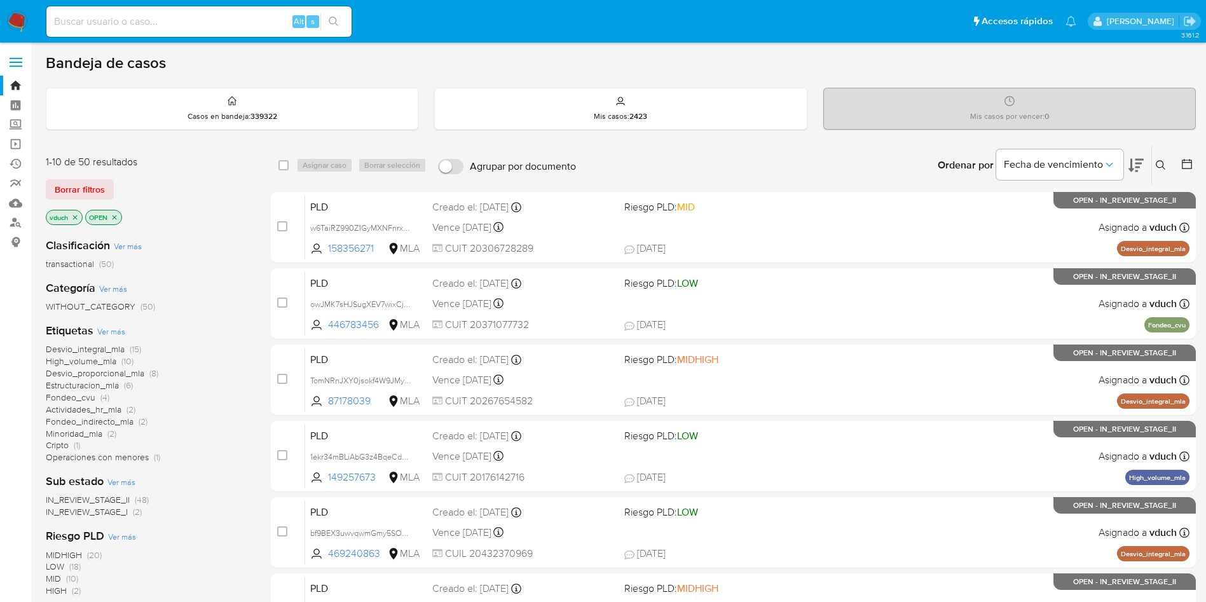
click at [1158, 168] on icon at bounding box center [1160, 165] width 10 height 10
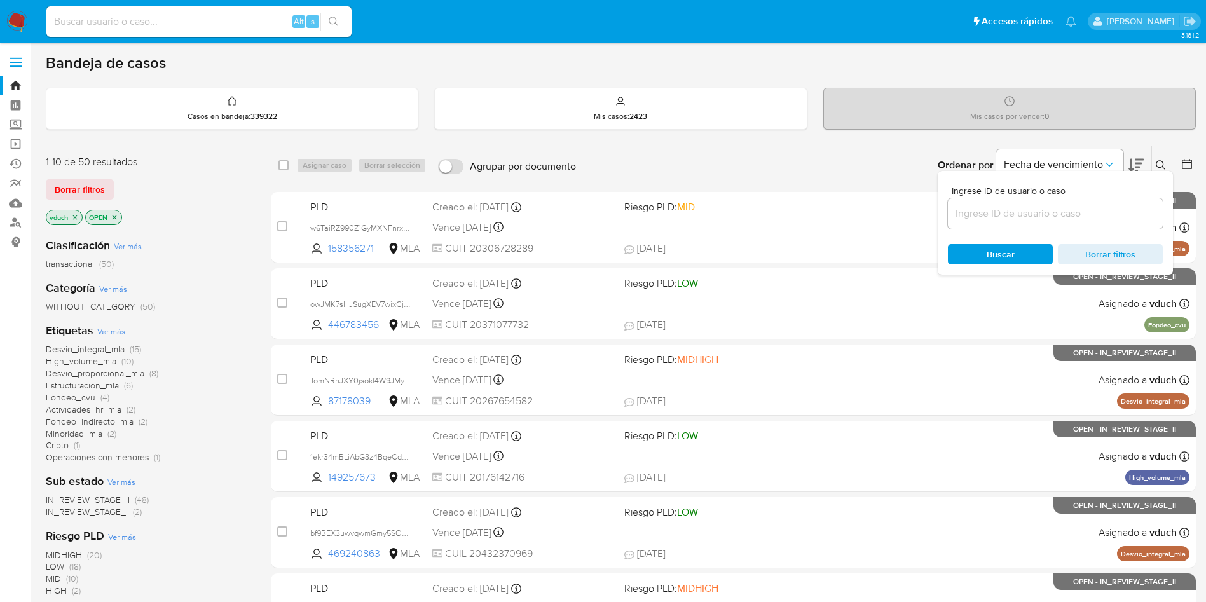
click at [1056, 207] on input at bounding box center [1055, 213] width 215 height 17
type input "yjxiyMeM4Eh4S86eGGyoLfKK"
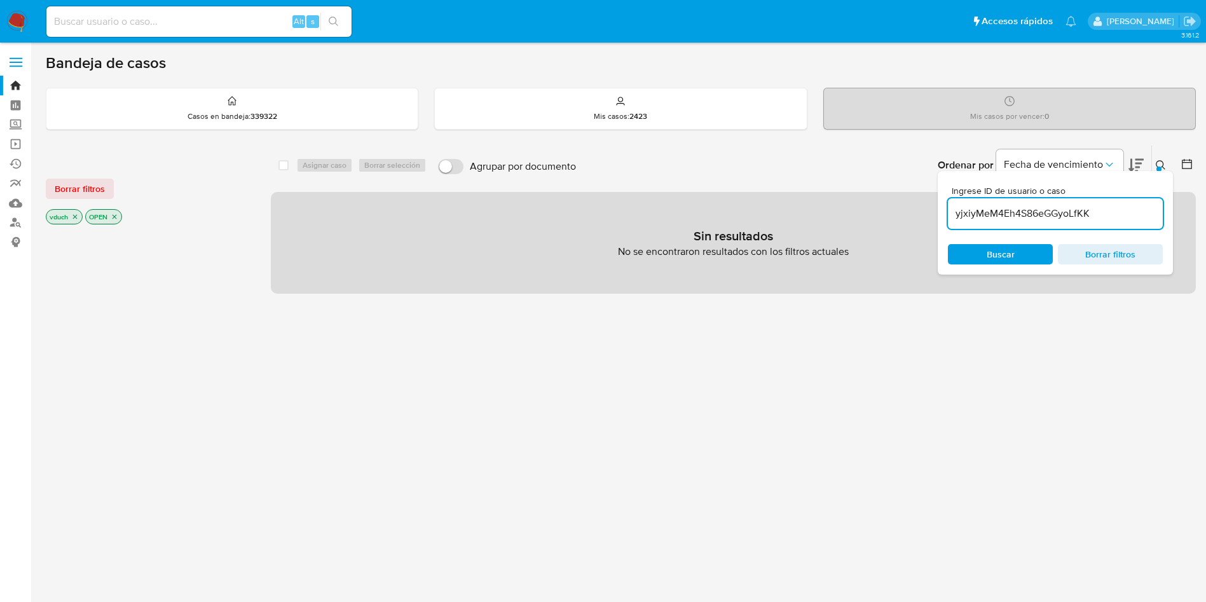
click at [112, 217] on icon "close-filter" at bounding box center [115, 217] width 8 height 8
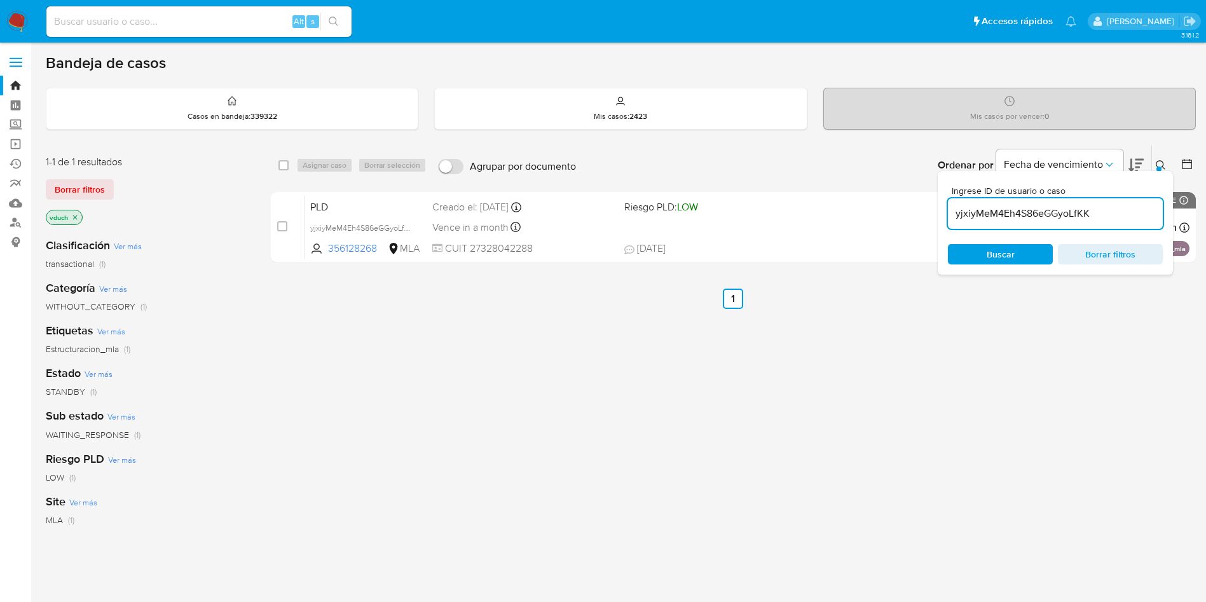
click at [289, 168] on div "select-all-cases-checkbox" at bounding box center [285, 165] width 15 height 15
click at [284, 166] on input "checkbox" at bounding box center [283, 165] width 10 height 10
checkbox input "true"
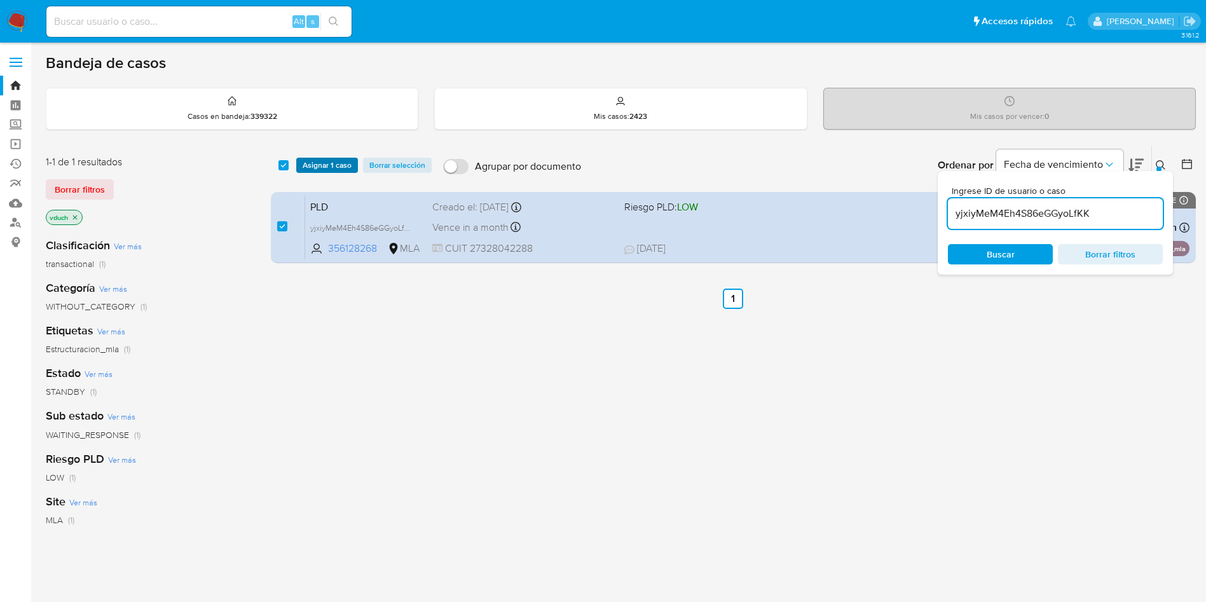
click at [310, 164] on span "Asignar 1 caso" at bounding box center [326, 165] width 49 height 13
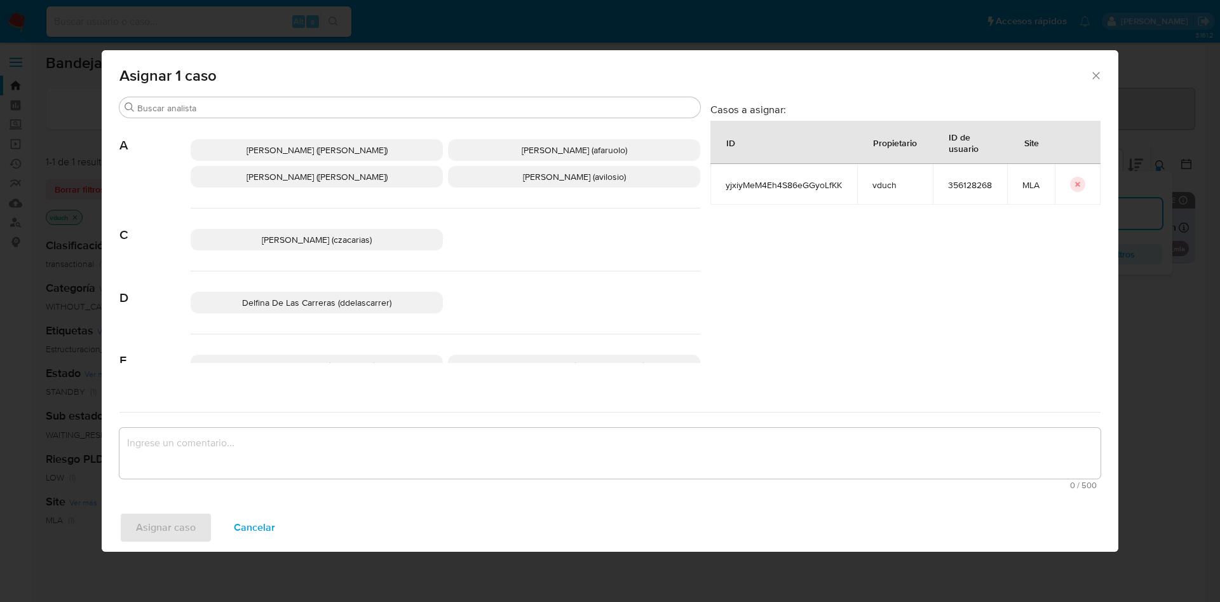
scroll to position [1109, 0]
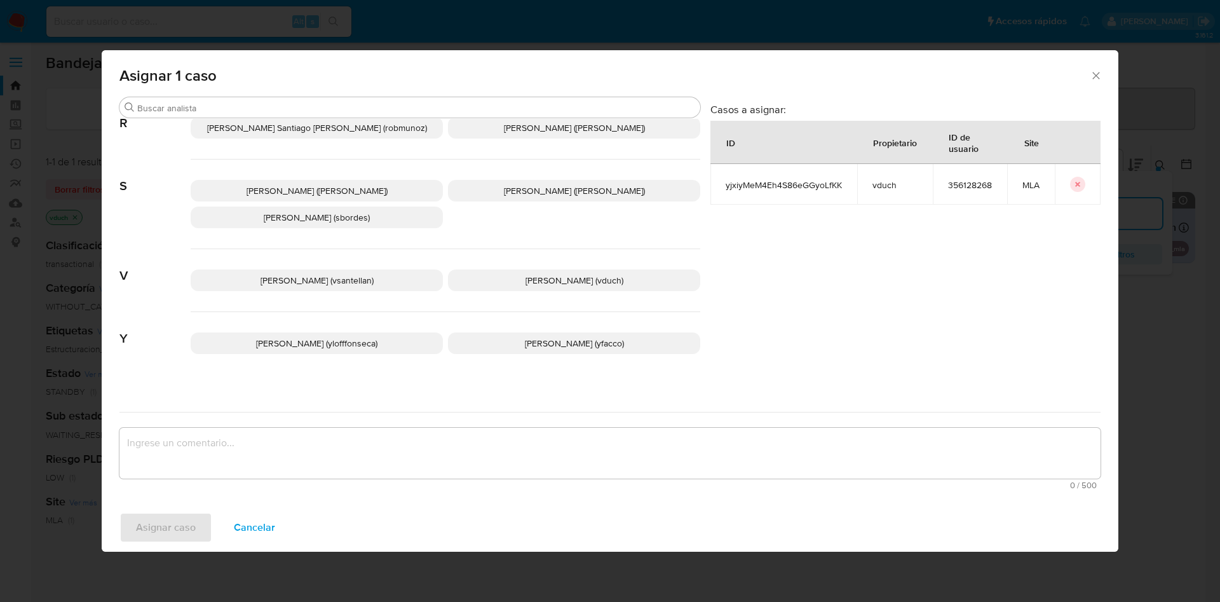
click at [575, 274] on span "Valeria Duch (vduch)" at bounding box center [575, 280] width 98 height 13
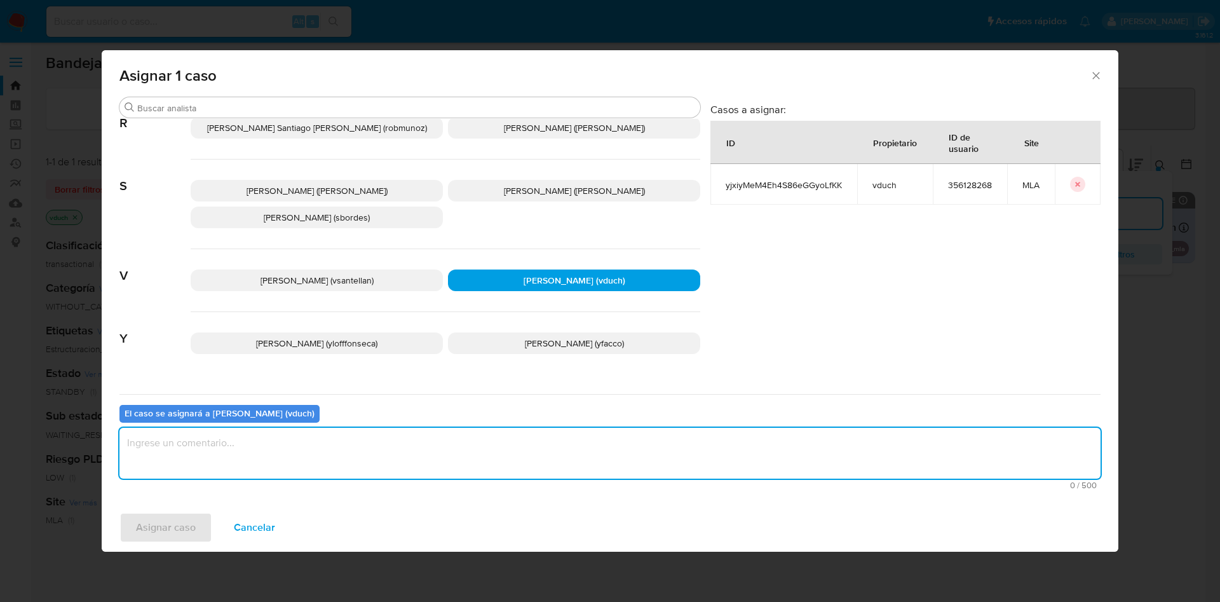
click at [578, 477] on textarea "assign-modal" at bounding box center [609, 453] width 981 height 51
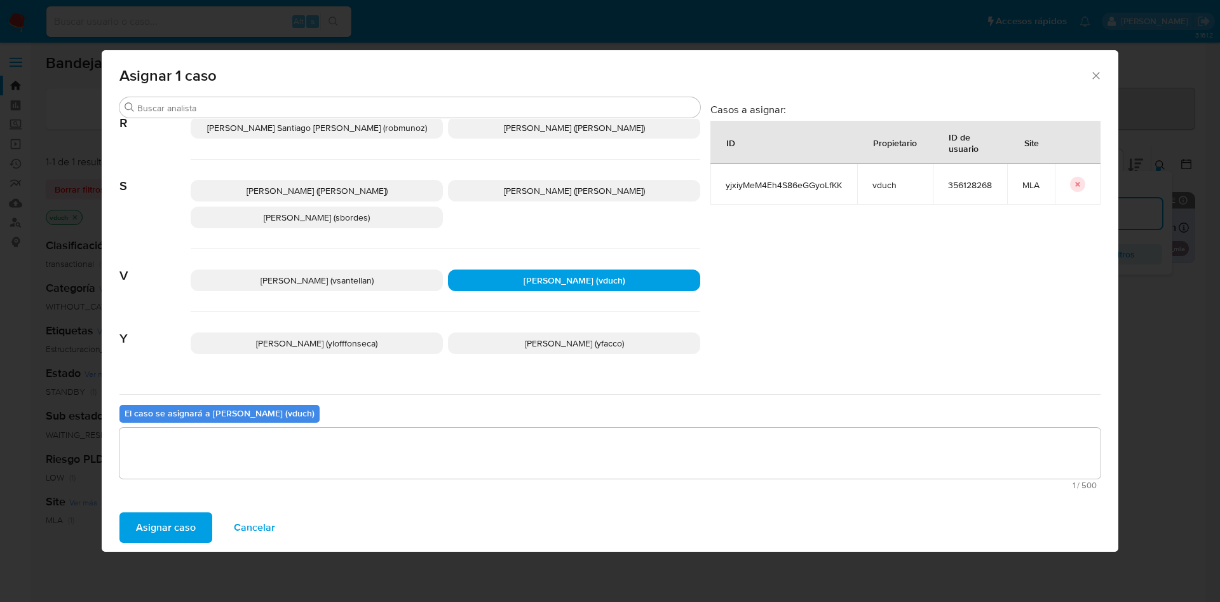
click at [189, 522] on span "Asignar caso" at bounding box center [166, 527] width 60 height 28
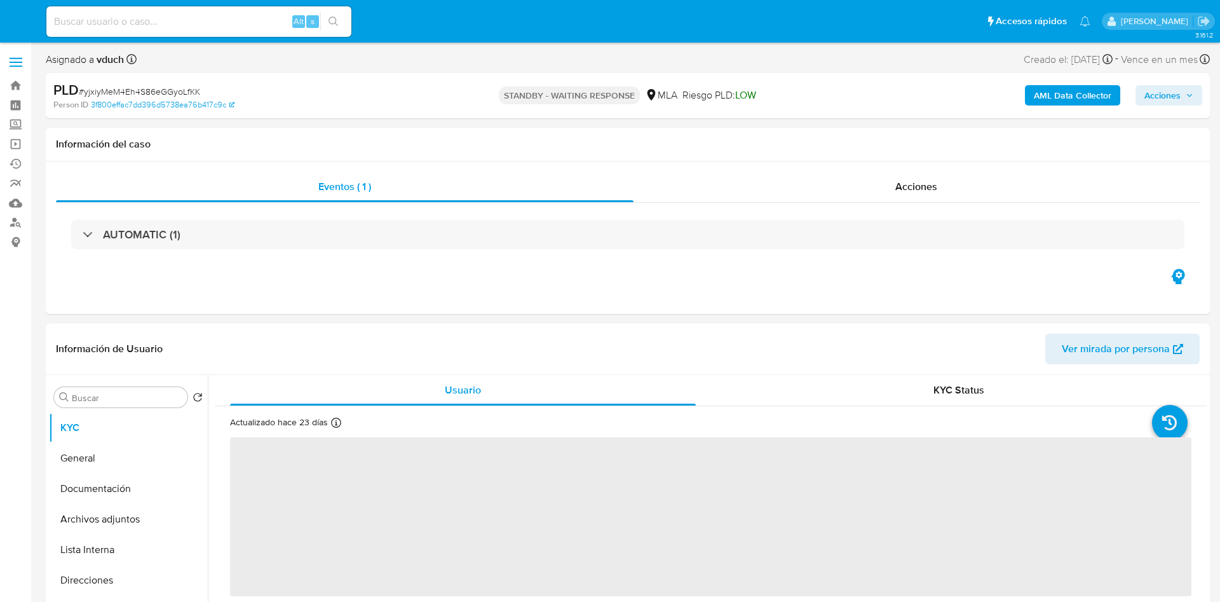
select select "10"
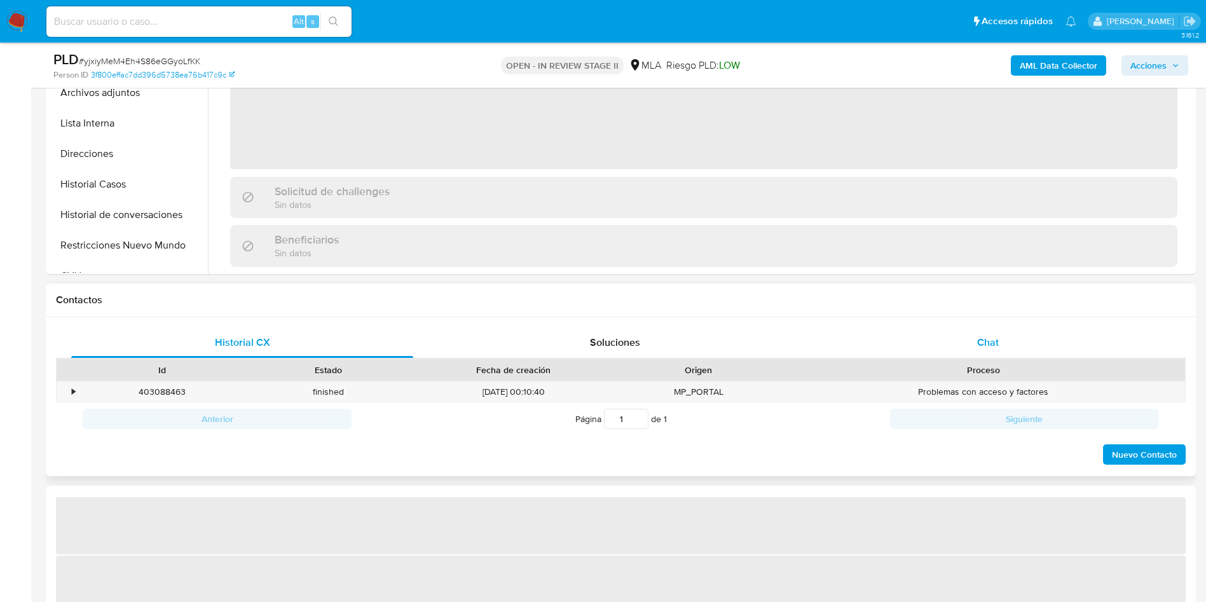
click at [1038, 347] on div "Chat" at bounding box center [988, 342] width 342 height 31
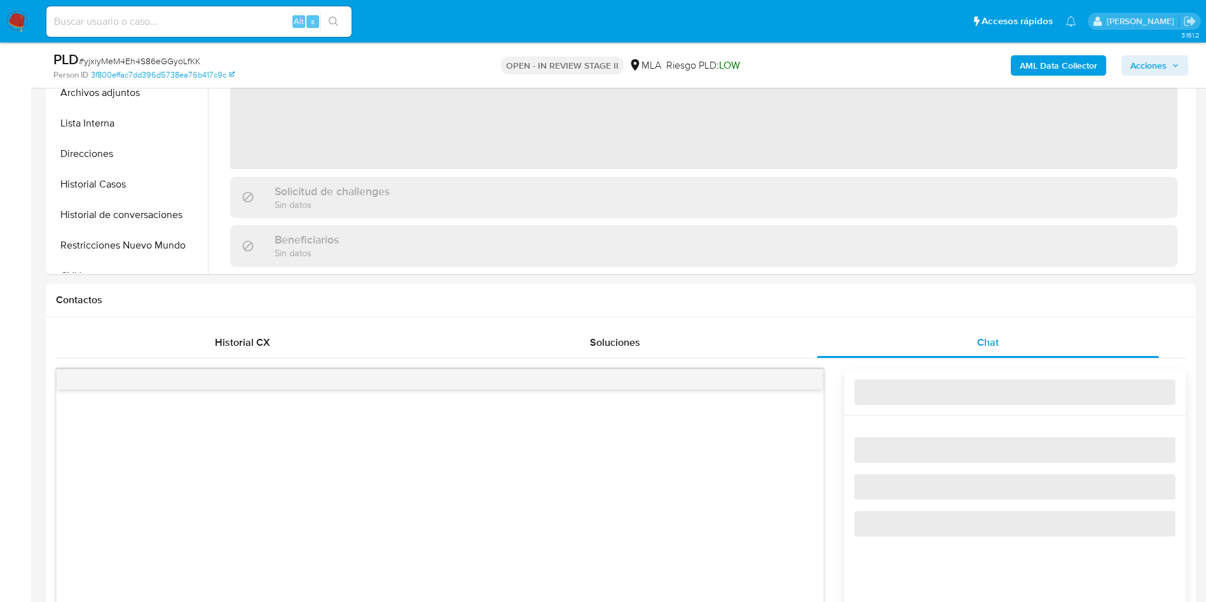
select select "10"
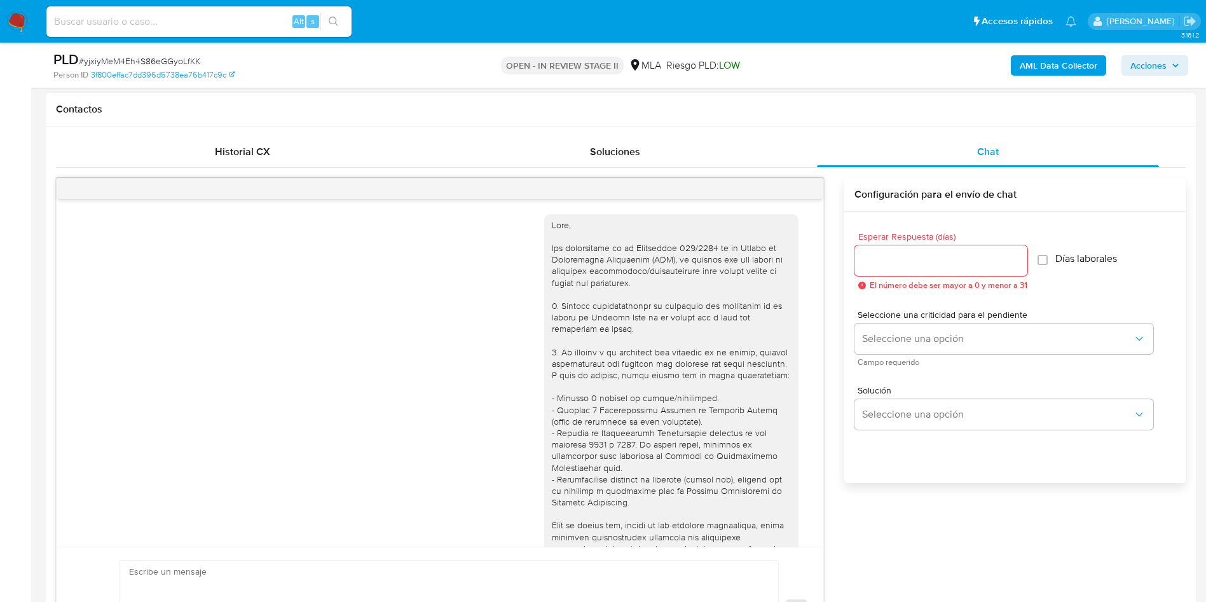
scroll to position [630, 0]
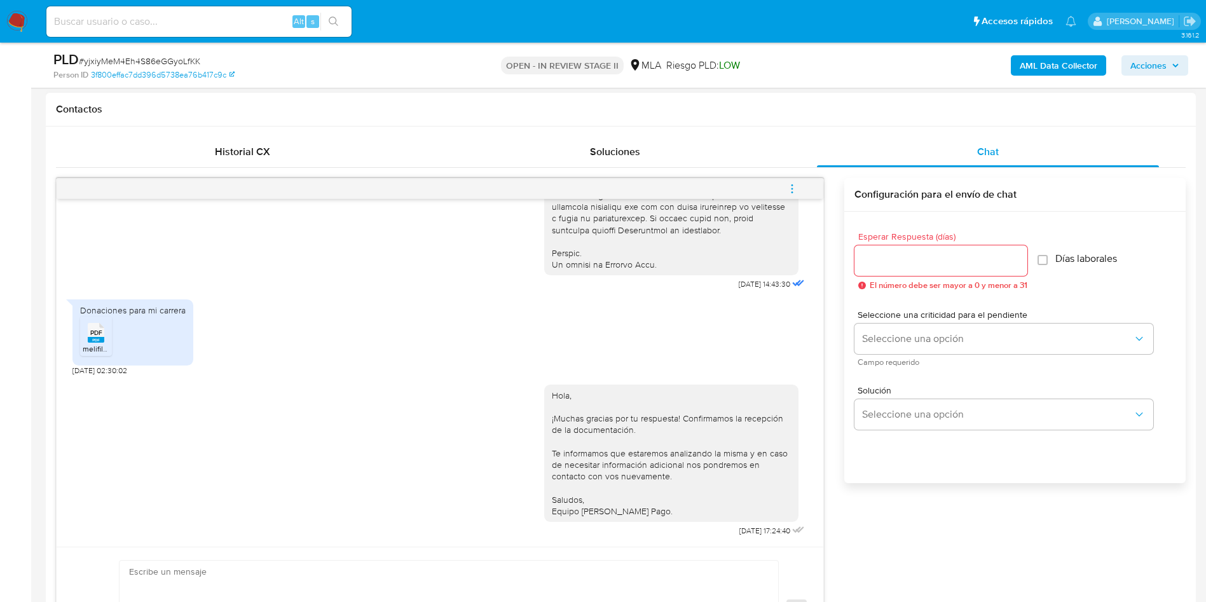
click at [789, 191] on icon "menu-action" at bounding box center [791, 188] width 11 height 11
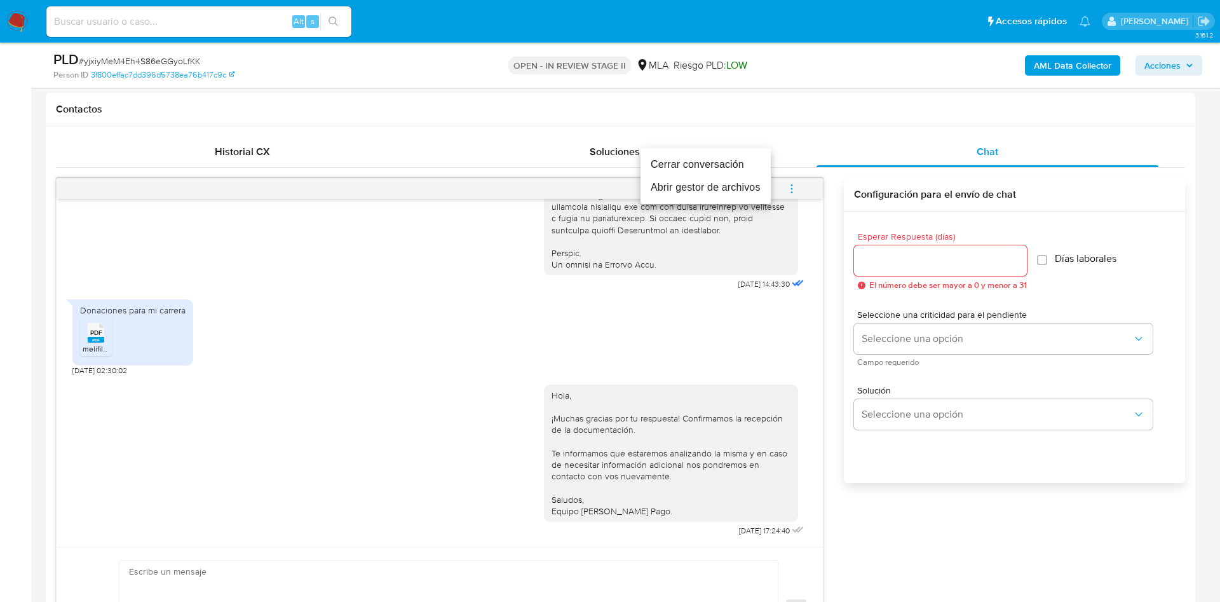
drag, startPoint x: 744, startPoint y: 166, endPoint x: 724, endPoint y: 175, distance: 22.5
click at [744, 165] on li "Cerrar conversación" at bounding box center [706, 164] width 130 height 23
